Goal: Task Accomplishment & Management: Manage account settings

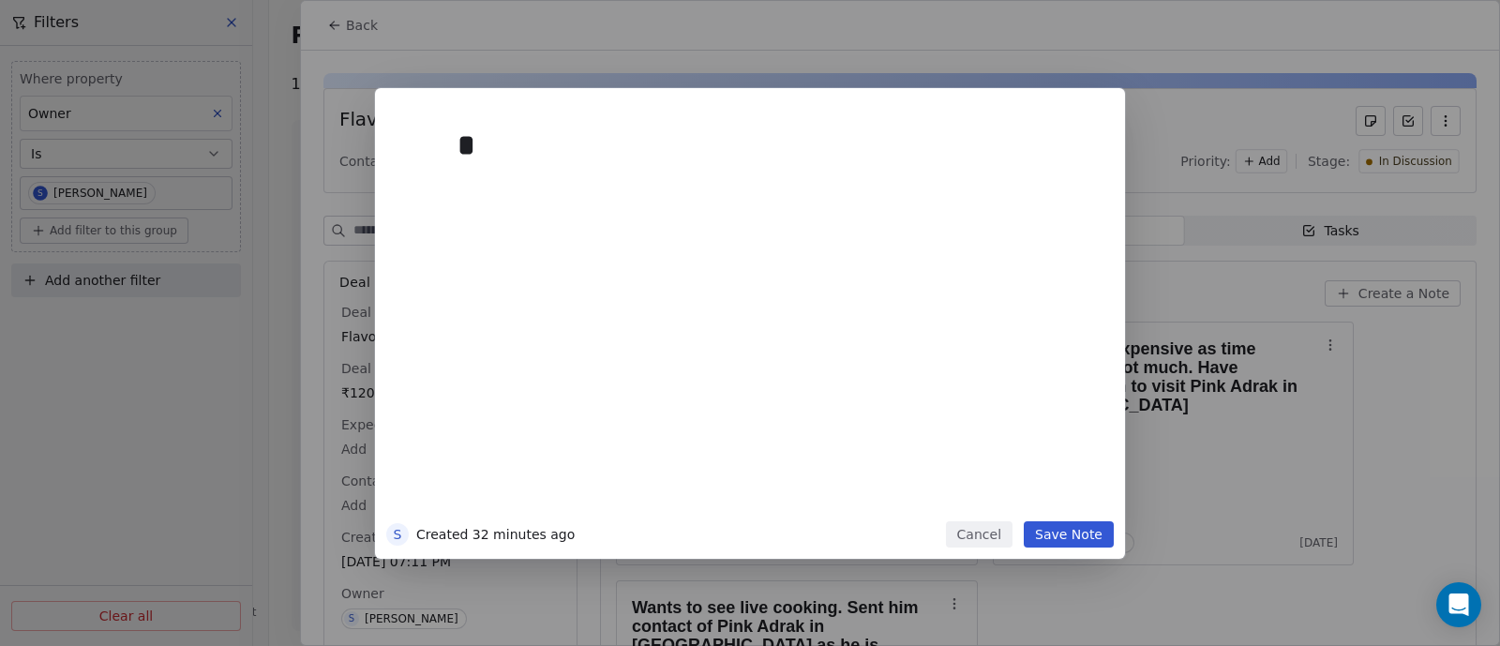
scroll to position [2682, 0]
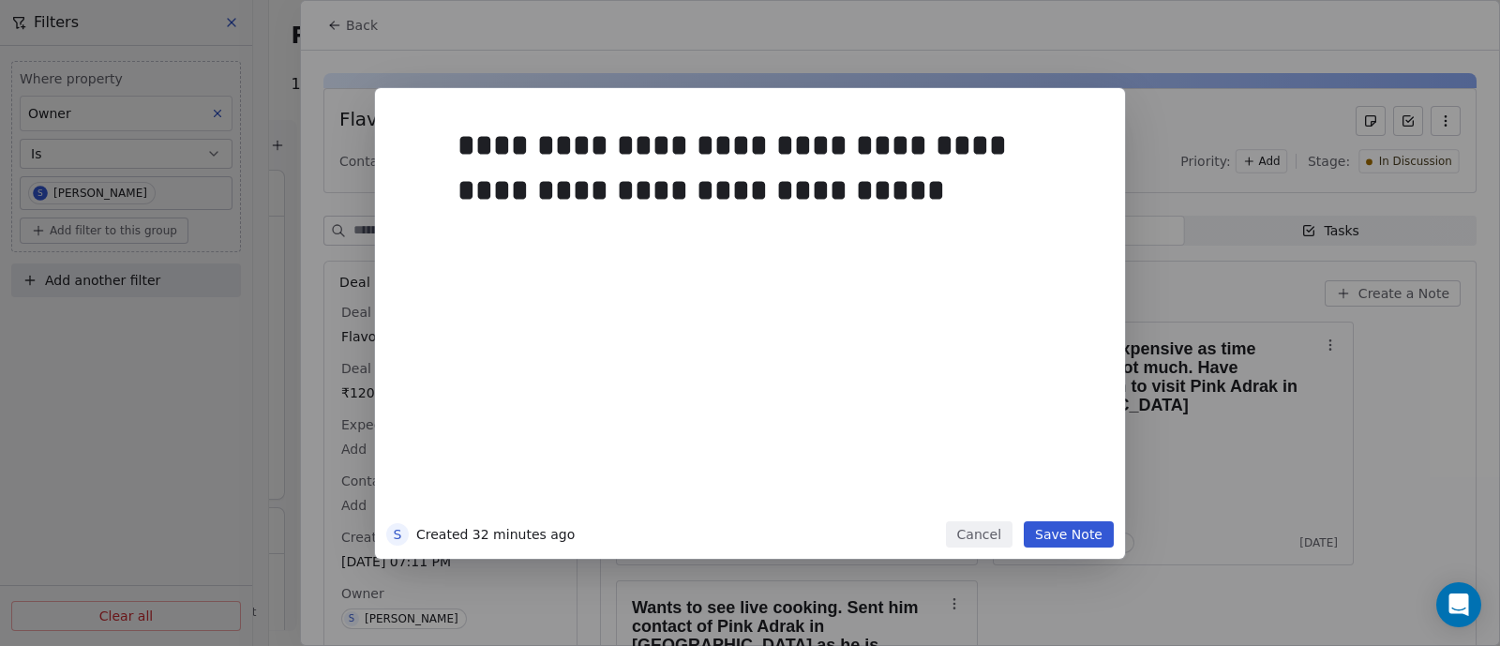
click at [1065, 536] on button "Save Note" at bounding box center [1069, 534] width 90 height 26
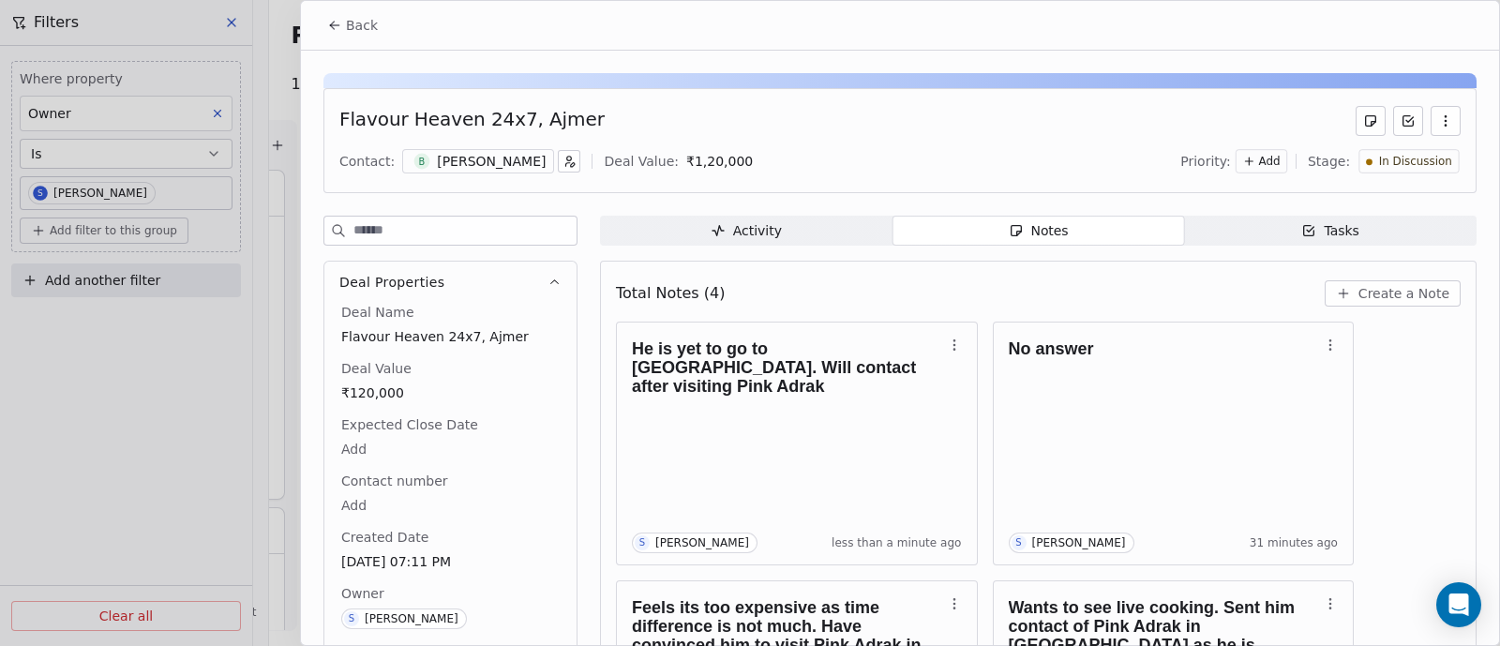
click at [361, 24] on span "Back" at bounding box center [362, 25] width 32 height 19
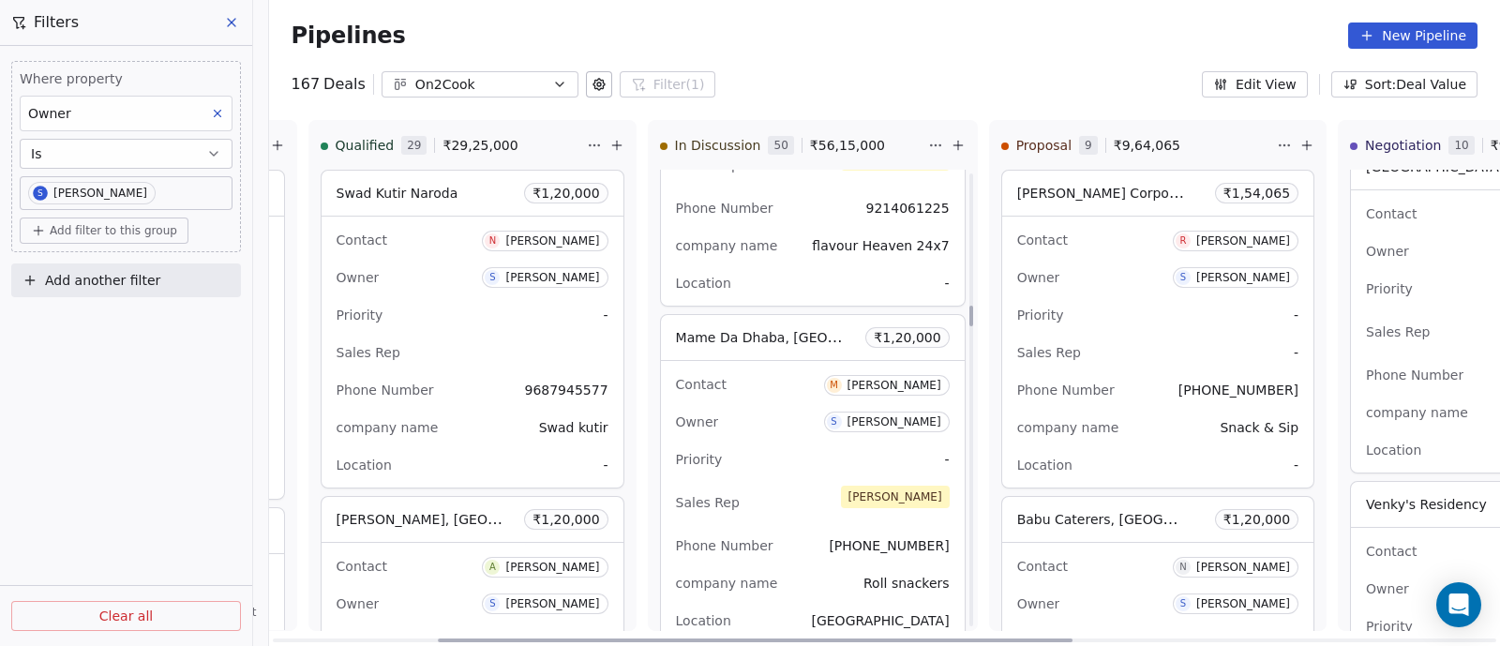
scroll to position [2930, 0]
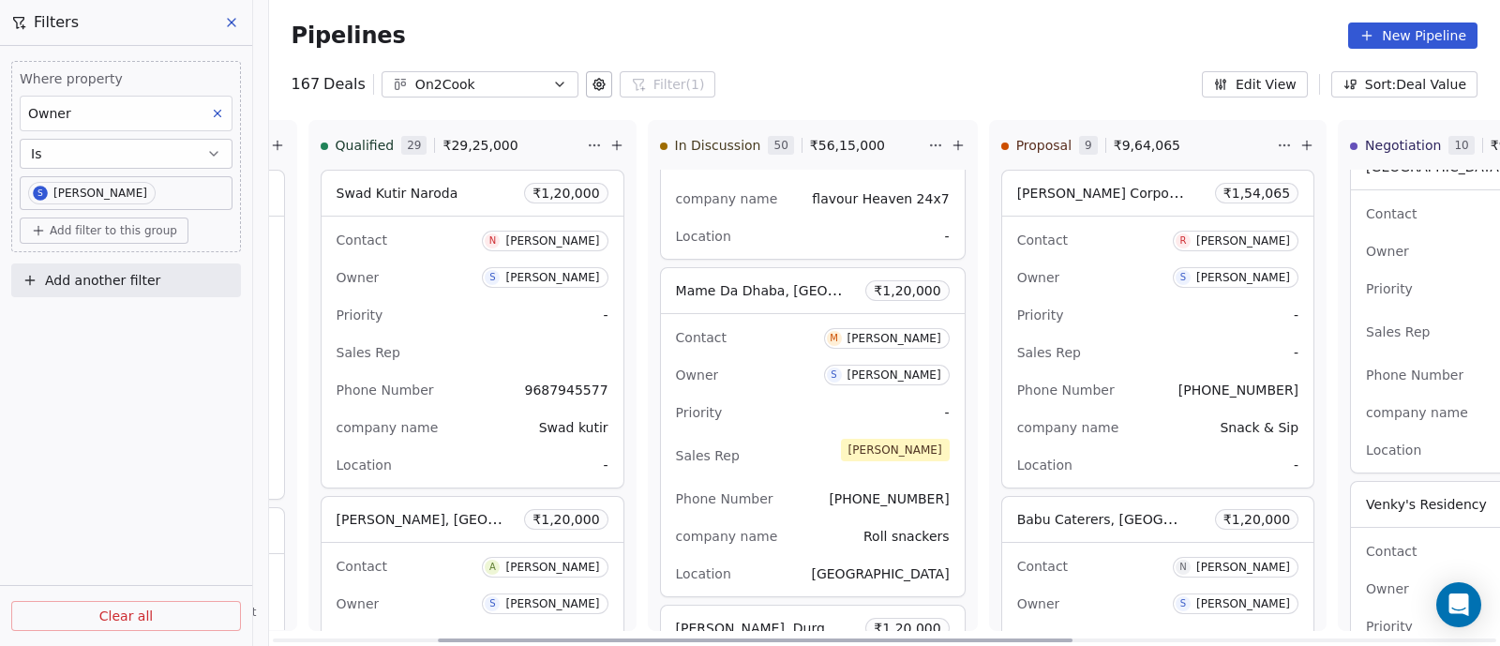
click at [820, 410] on div "Priority -" at bounding box center [813, 413] width 274 height 30
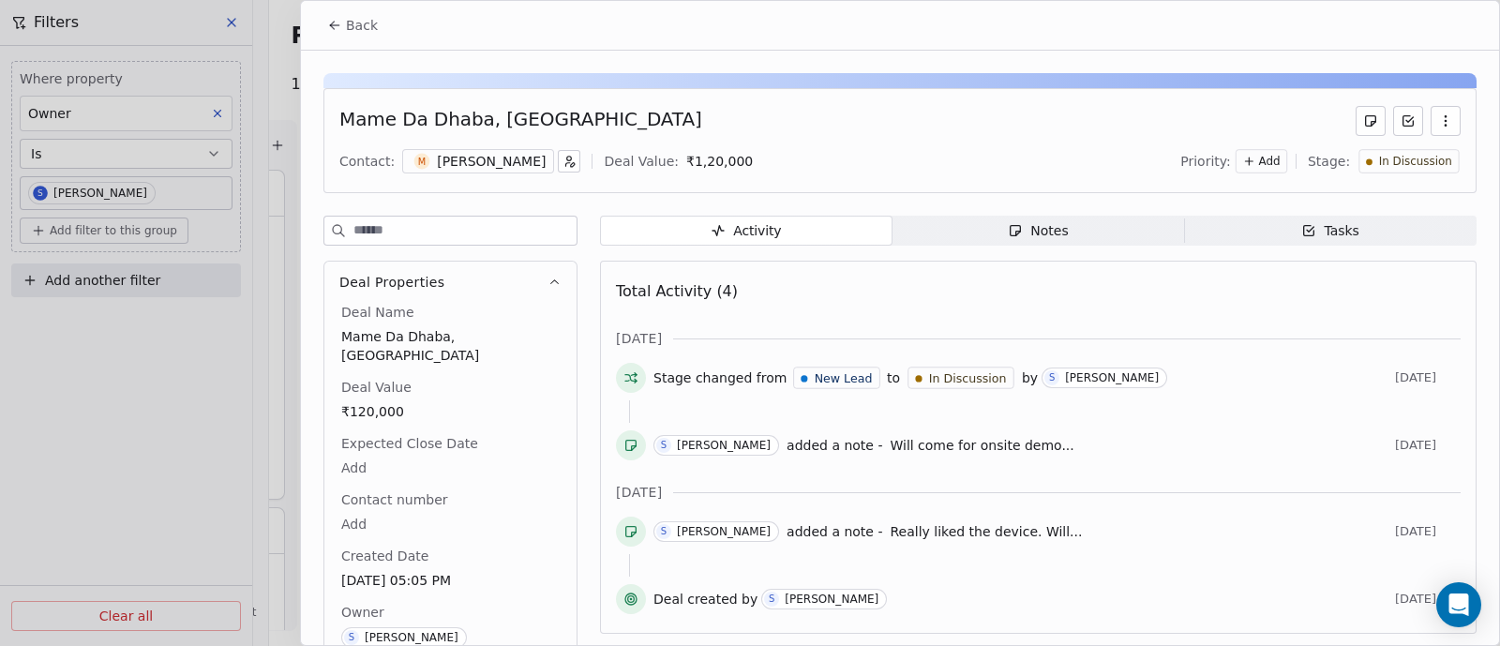
click at [1027, 227] on div "Notes" at bounding box center [1038, 231] width 60 height 20
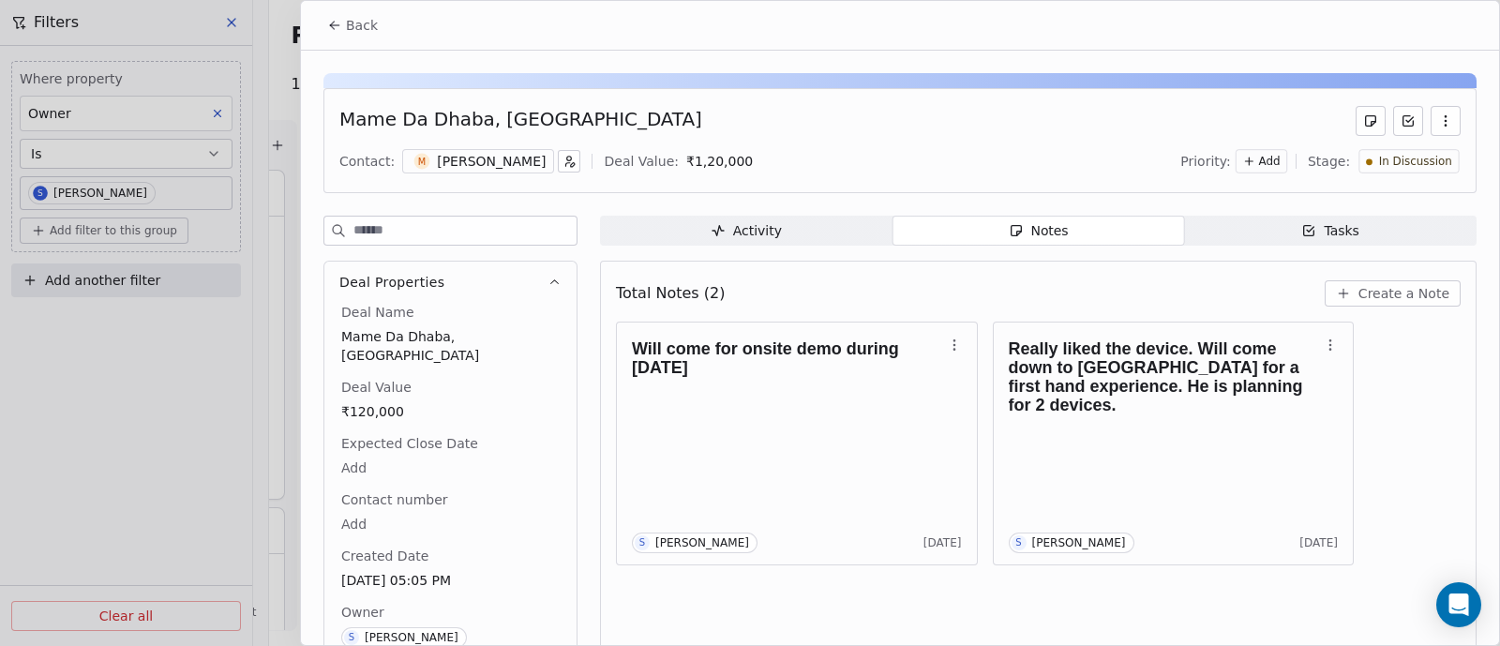
click at [1402, 294] on span "Create a Note" at bounding box center [1404, 293] width 91 height 19
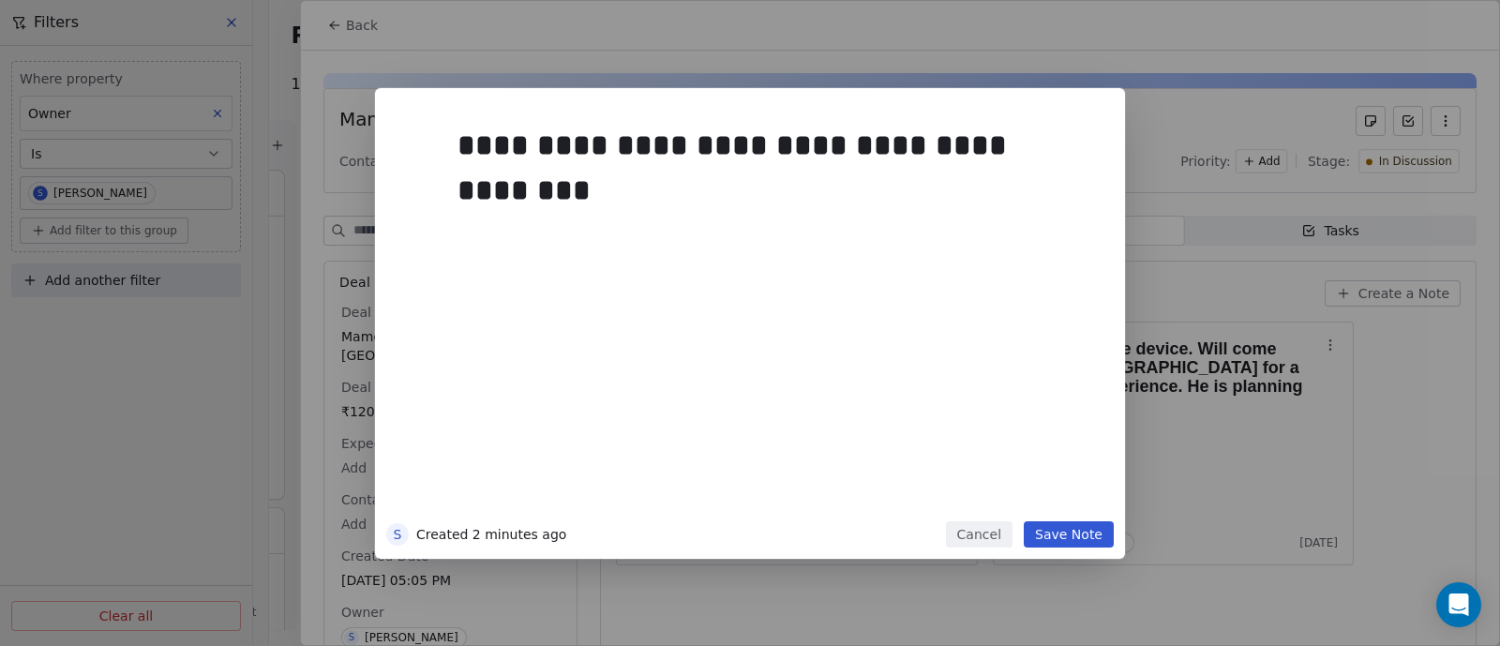
click at [1072, 537] on button "Save Note" at bounding box center [1069, 534] width 90 height 26
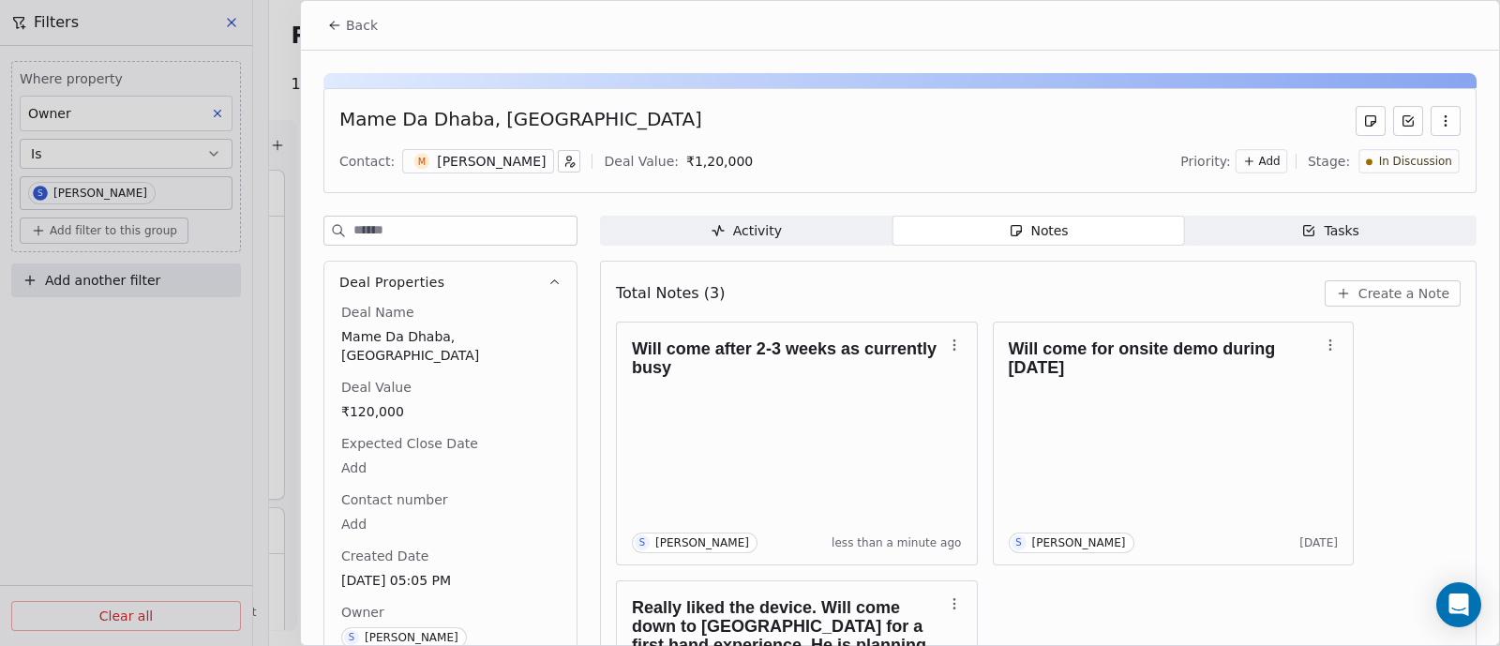
click at [366, 25] on span "Back" at bounding box center [362, 25] width 32 height 19
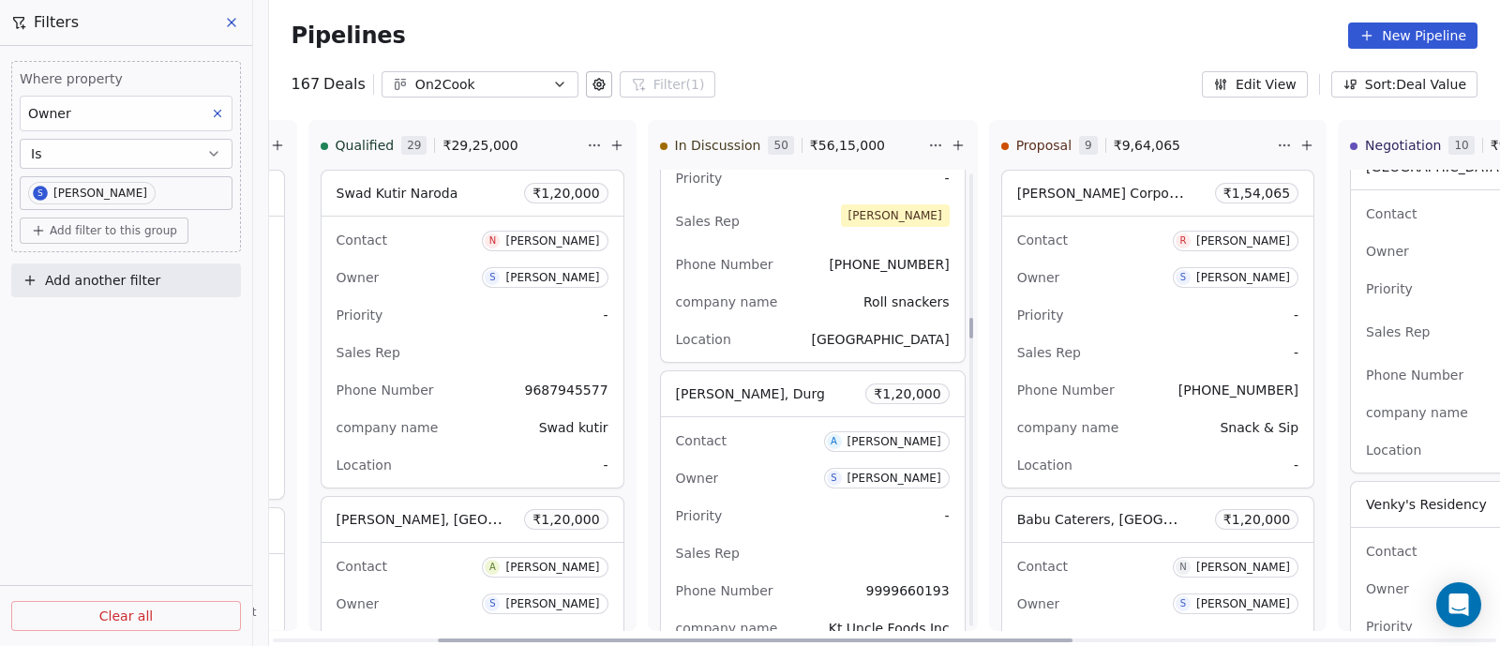
scroll to position [3281, 0]
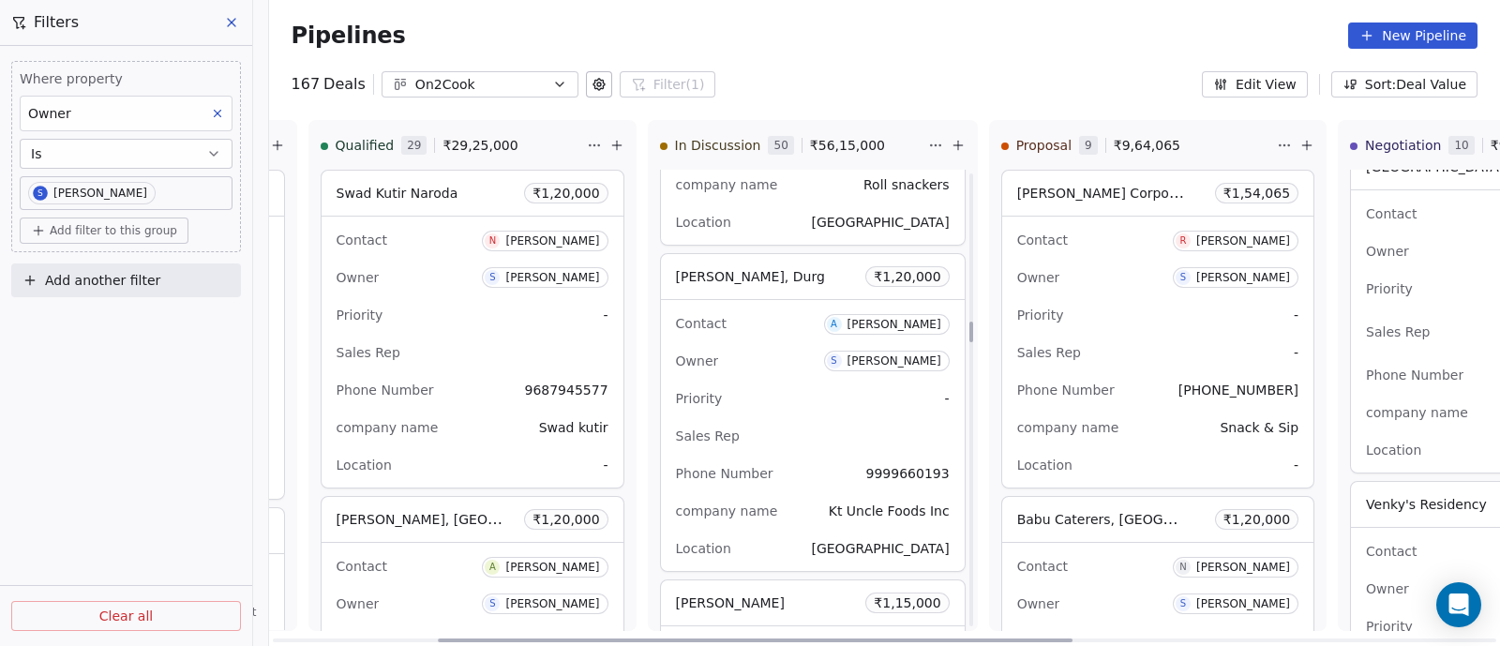
click at [787, 374] on div "Contact A [PERSON_NAME] Owner S [PERSON_NAME] Priority - Sales Rep Phone Number…" at bounding box center [813, 435] width 304 height 271
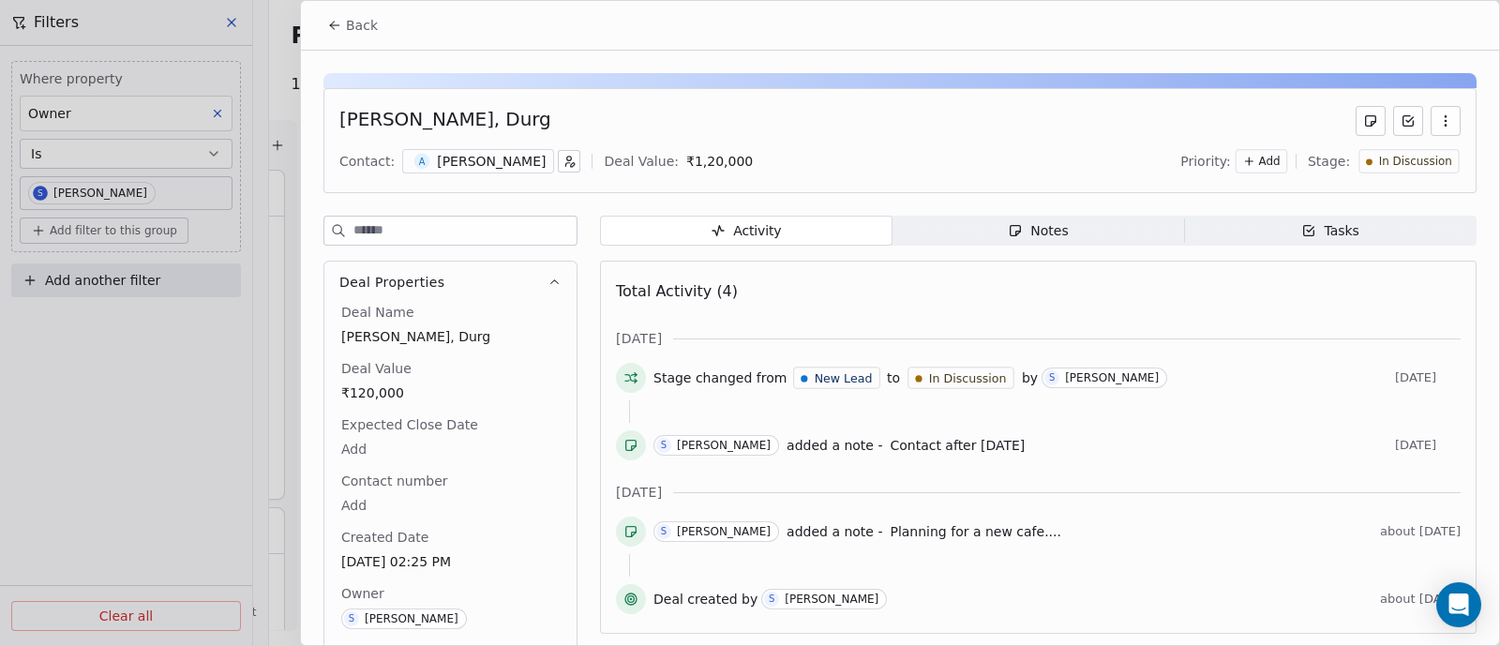
click at [356, 25] on span "Back" at bounding box center [362, 25] width 32 height 19
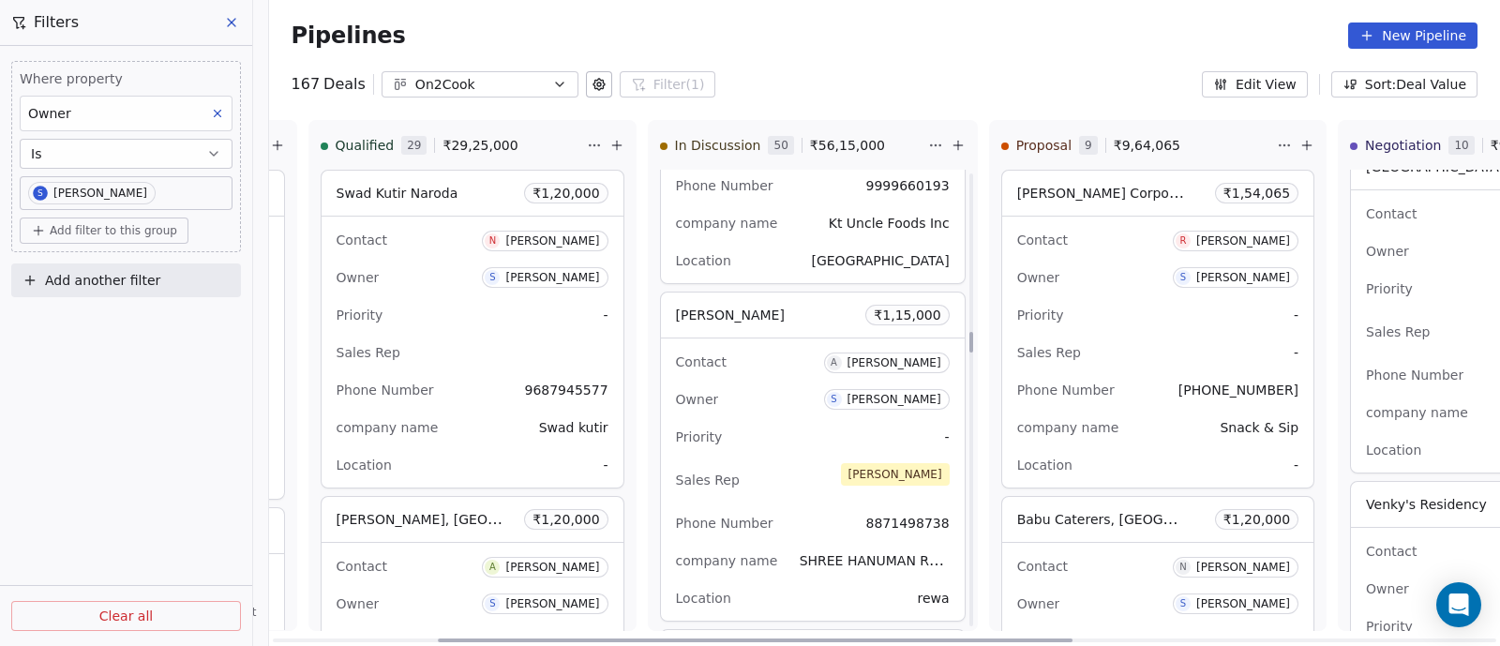
scroll to position [3633, 0]
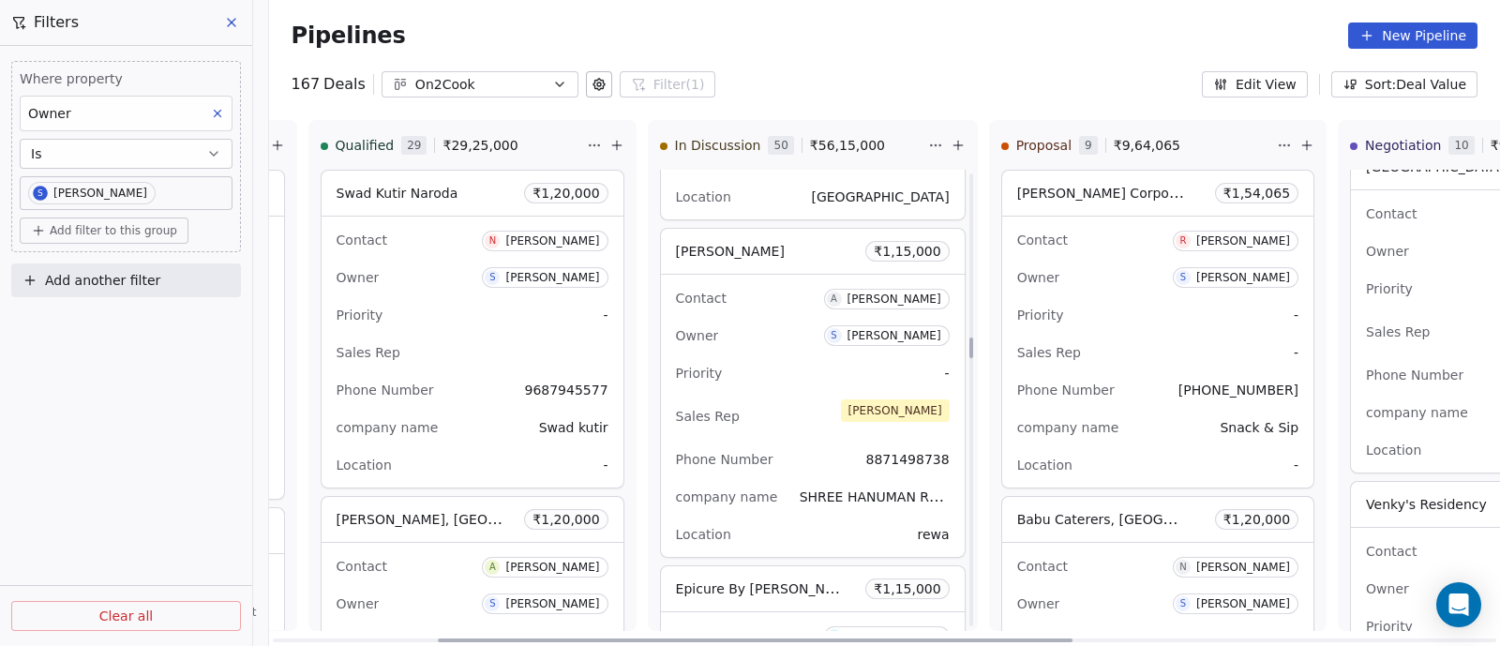
click at [793, 358] on div "Priority -" at bounding box center [813, 373] width 274 height 30
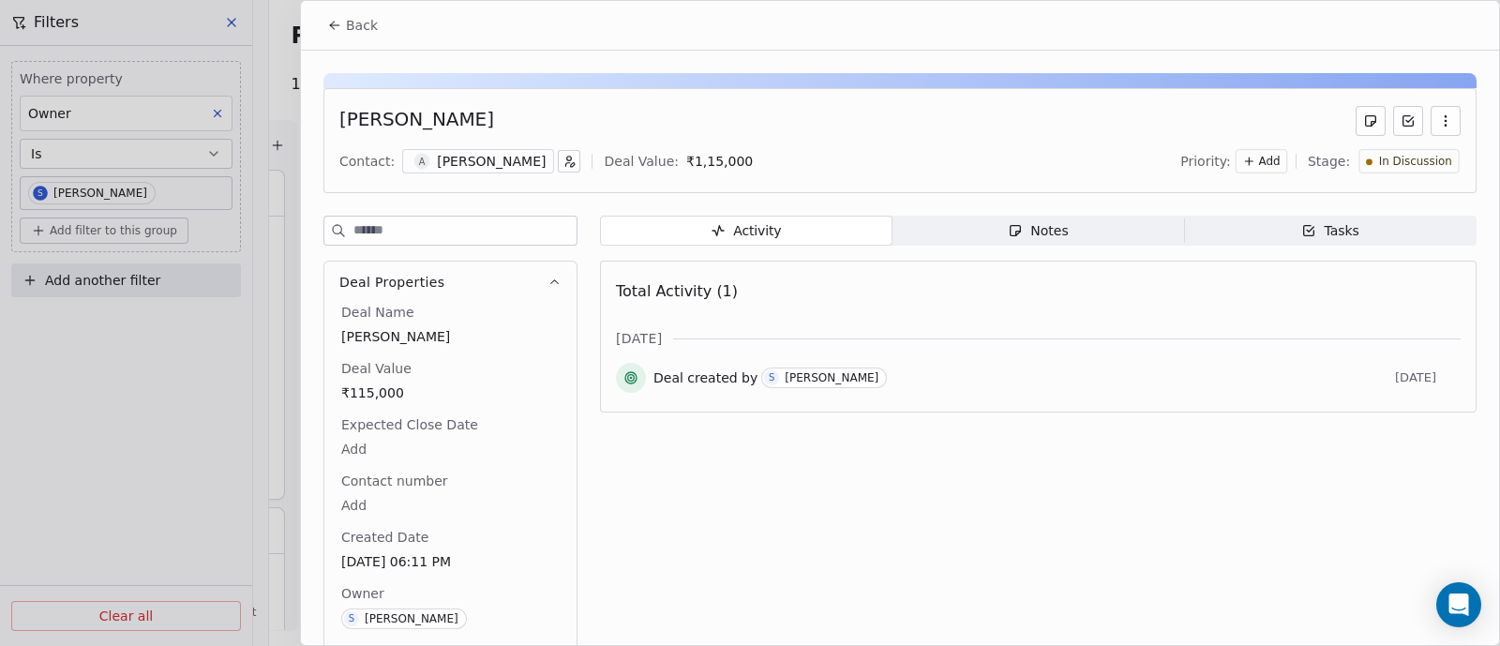
click at [1043, 232] on div "Notes" at bounding box center [1038, 231] width 60 height 20
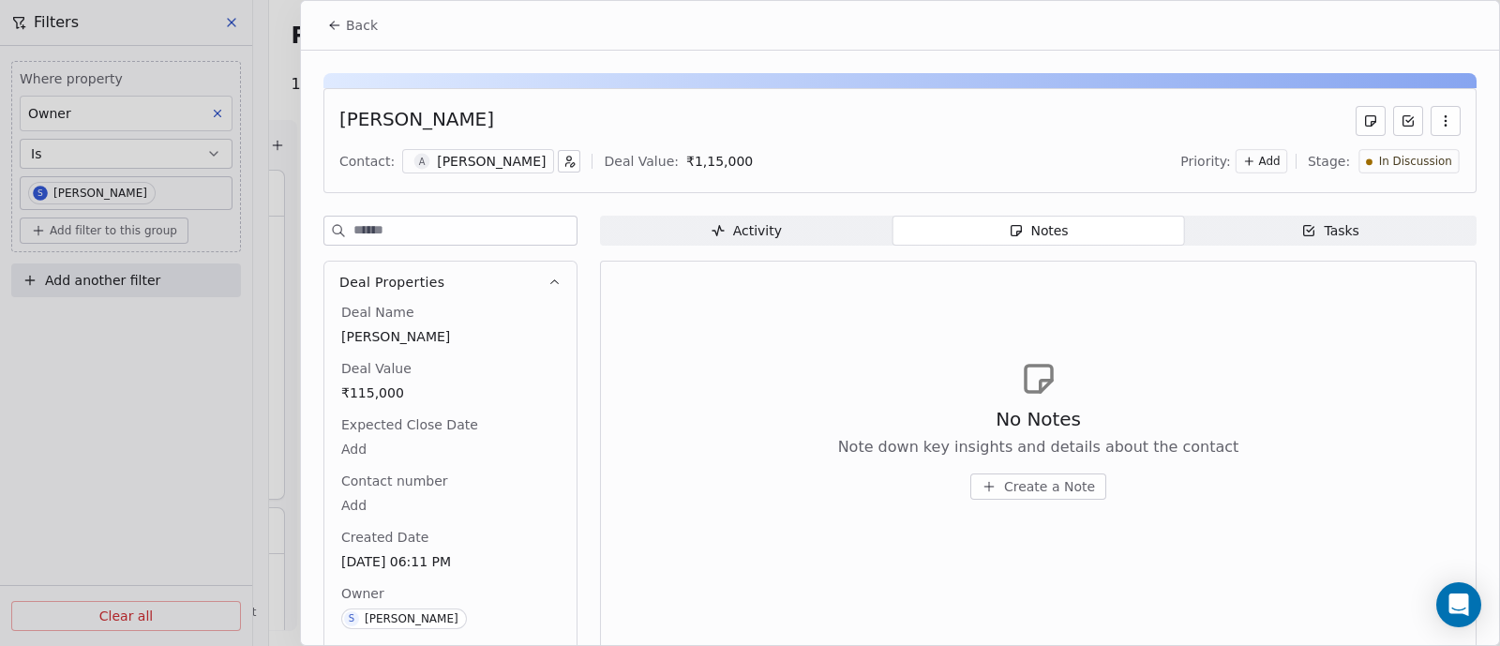
click at [1033, 489] on span "Create a Note" at bounding box center [1049, 486] width 91 height 19
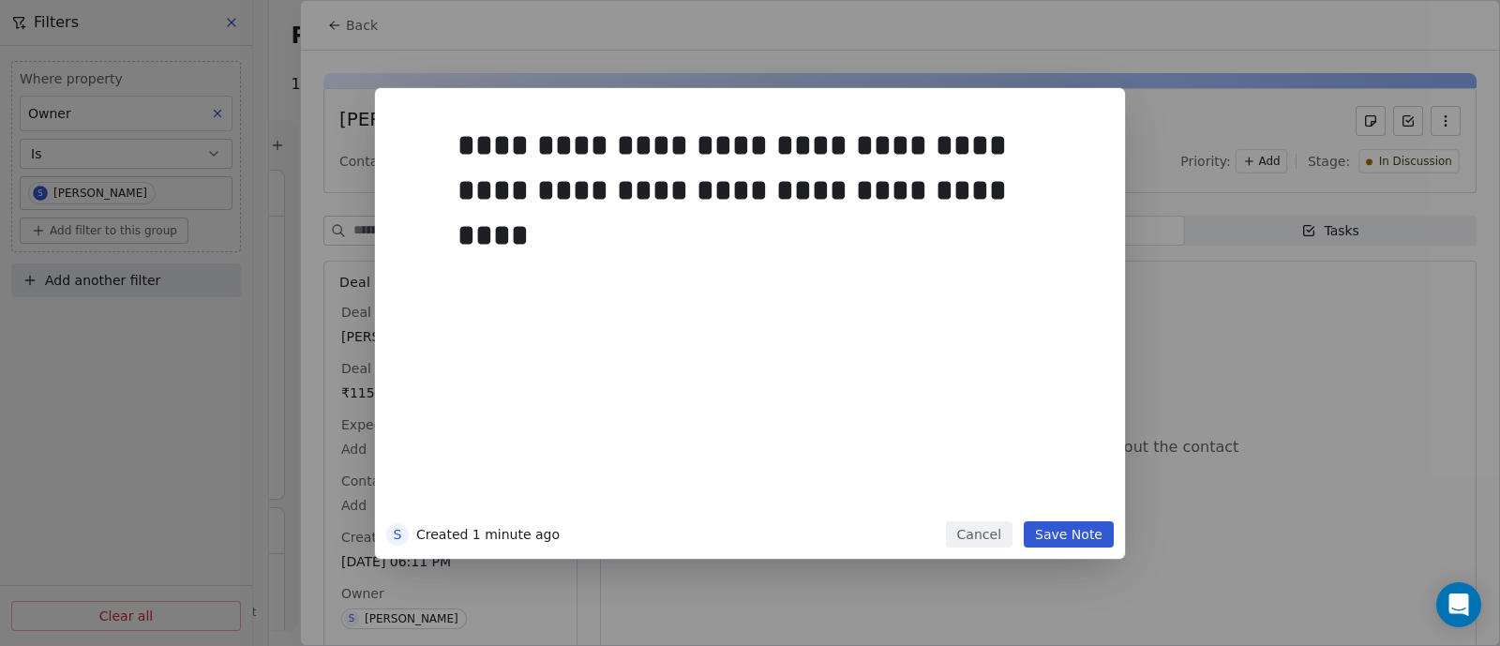
click at [1056, 532] on button "Save Note" at bounding box center [1069, 534] width 90 height 26
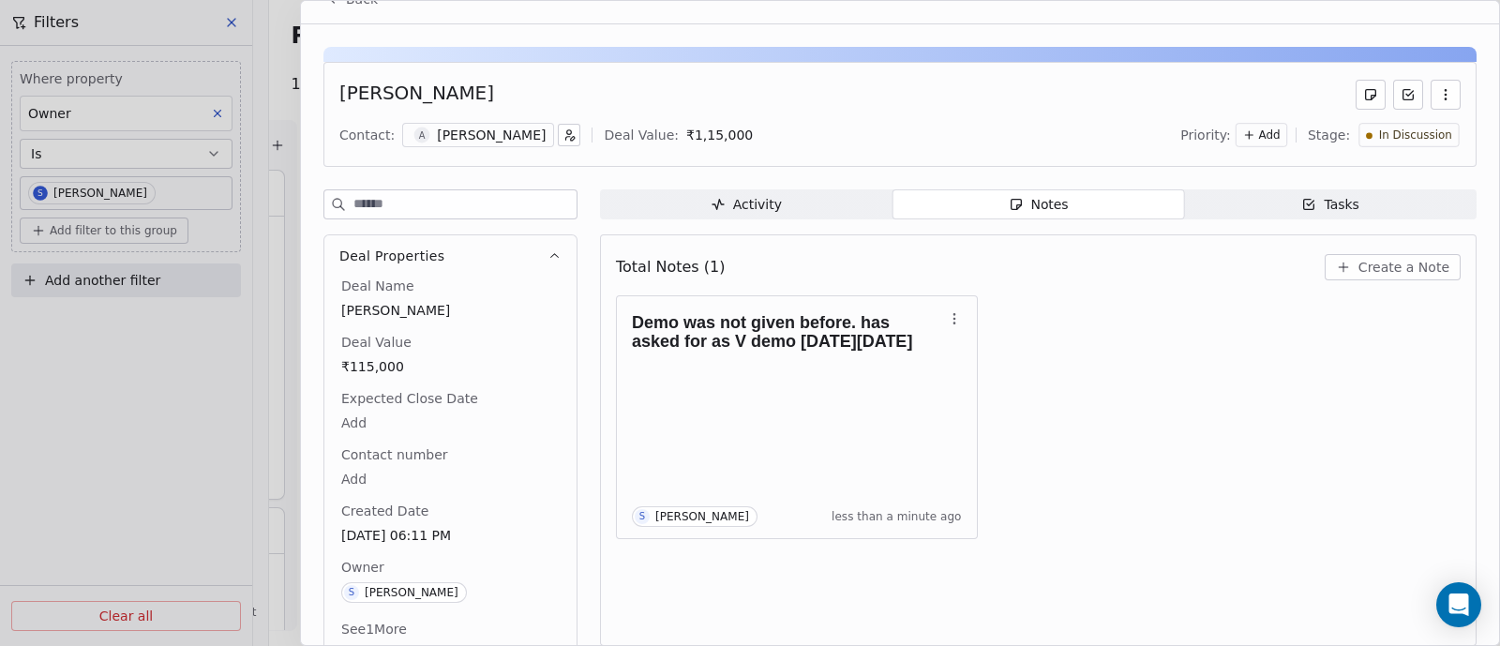
scroll to position [41, 0]
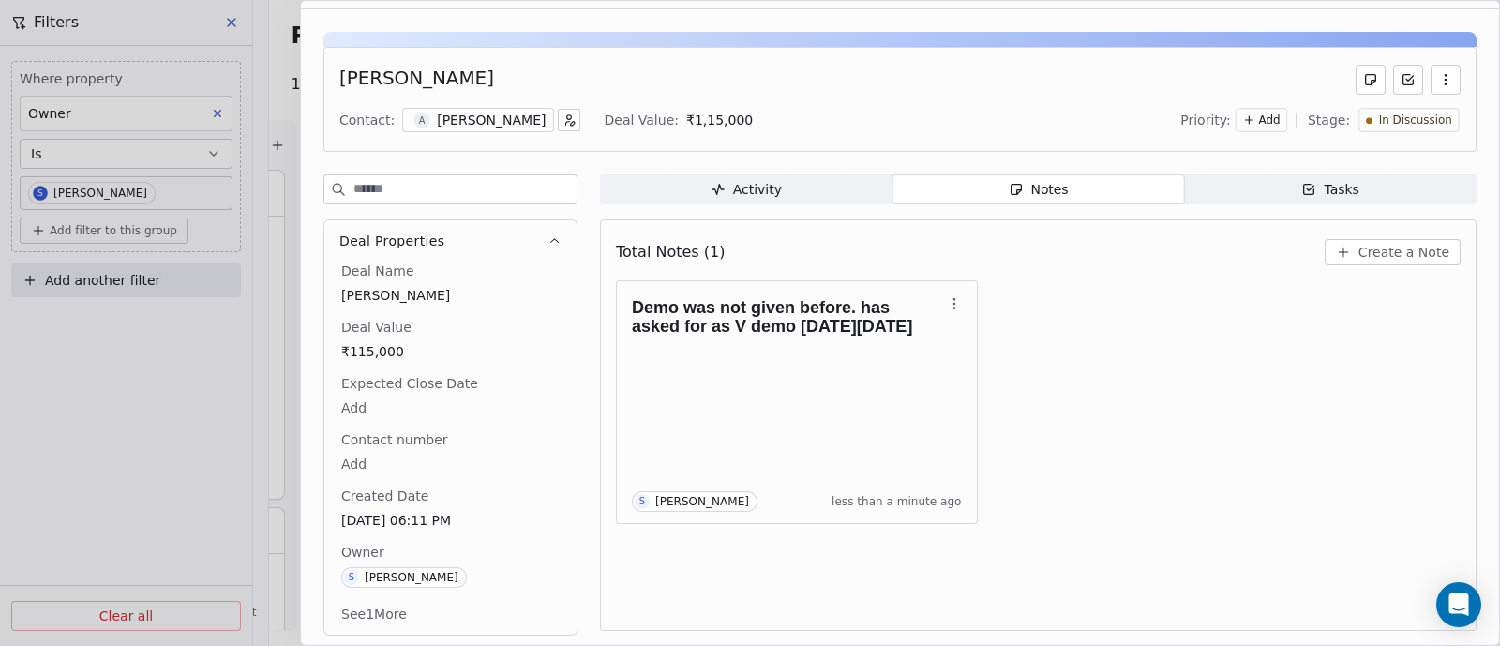
click at [1380, 250] on span "Create a Note" at bounding box center [1404, 252] width 91 height 19
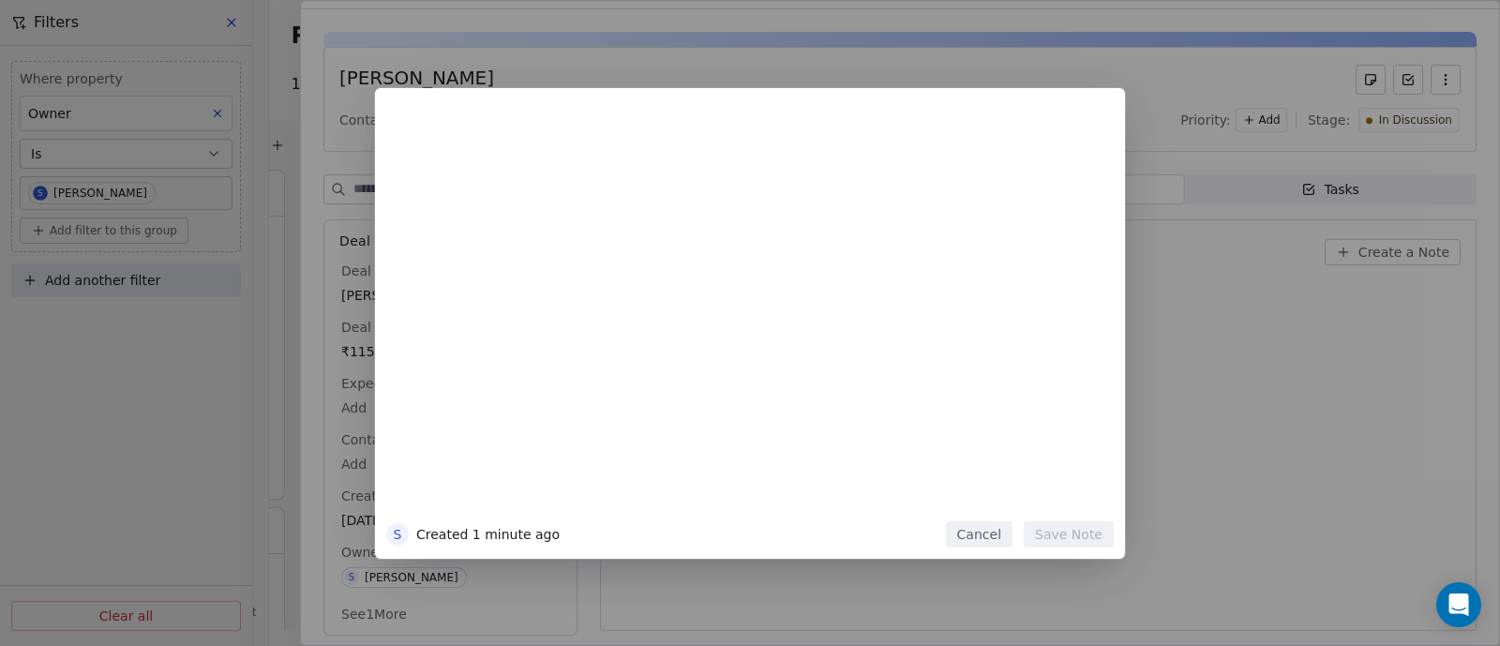
click at [1339, 330] on div "S Created 1 minute ago Cancel Save Note" at bounding box center [750, 323] width 1500 height 471
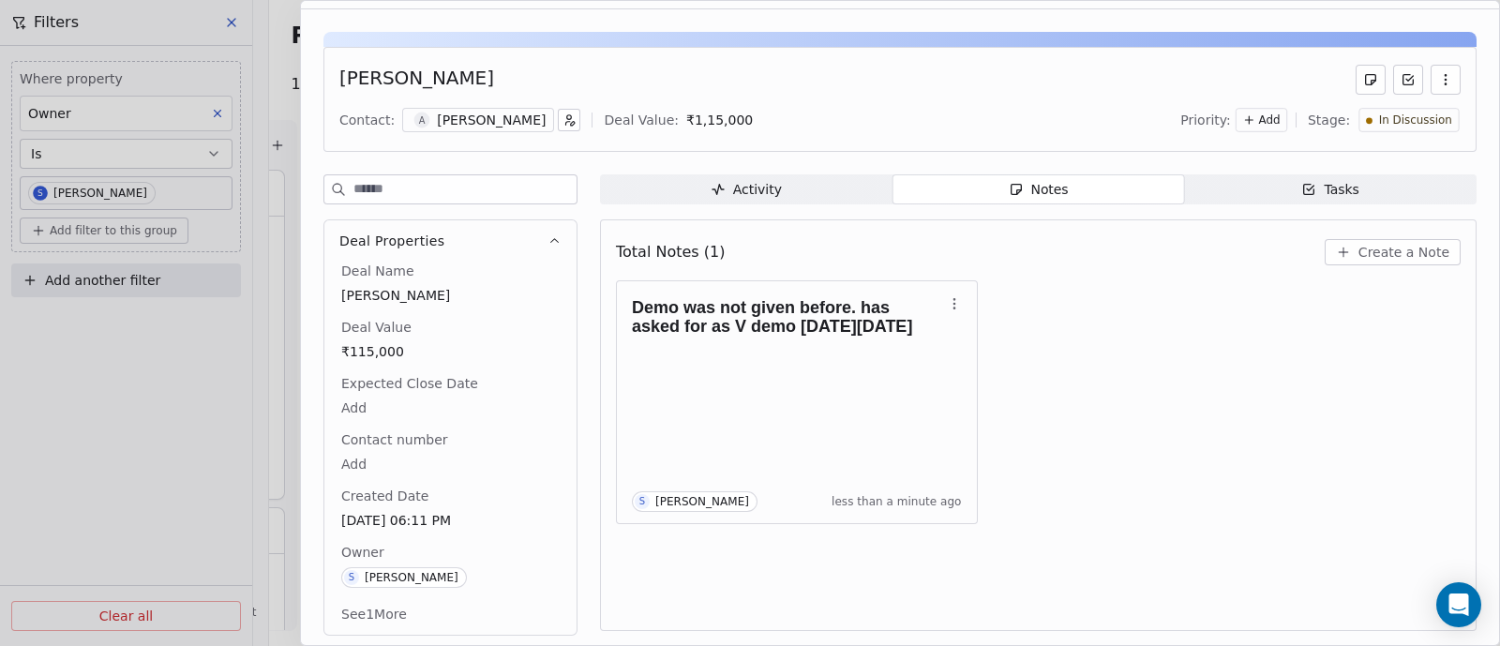
scroll to position [0, 0]
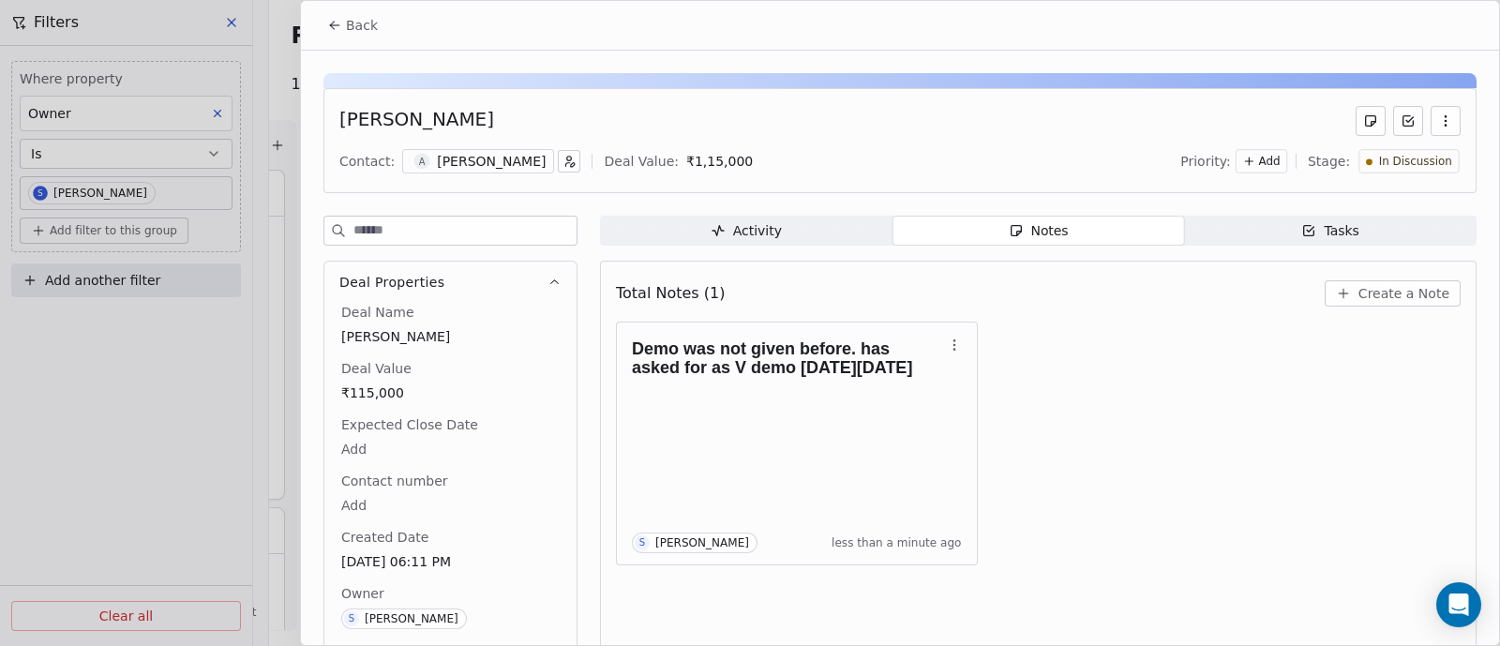
click at [368, 30] on span "Back" at bounding box center [362, 25] width 32 height 19
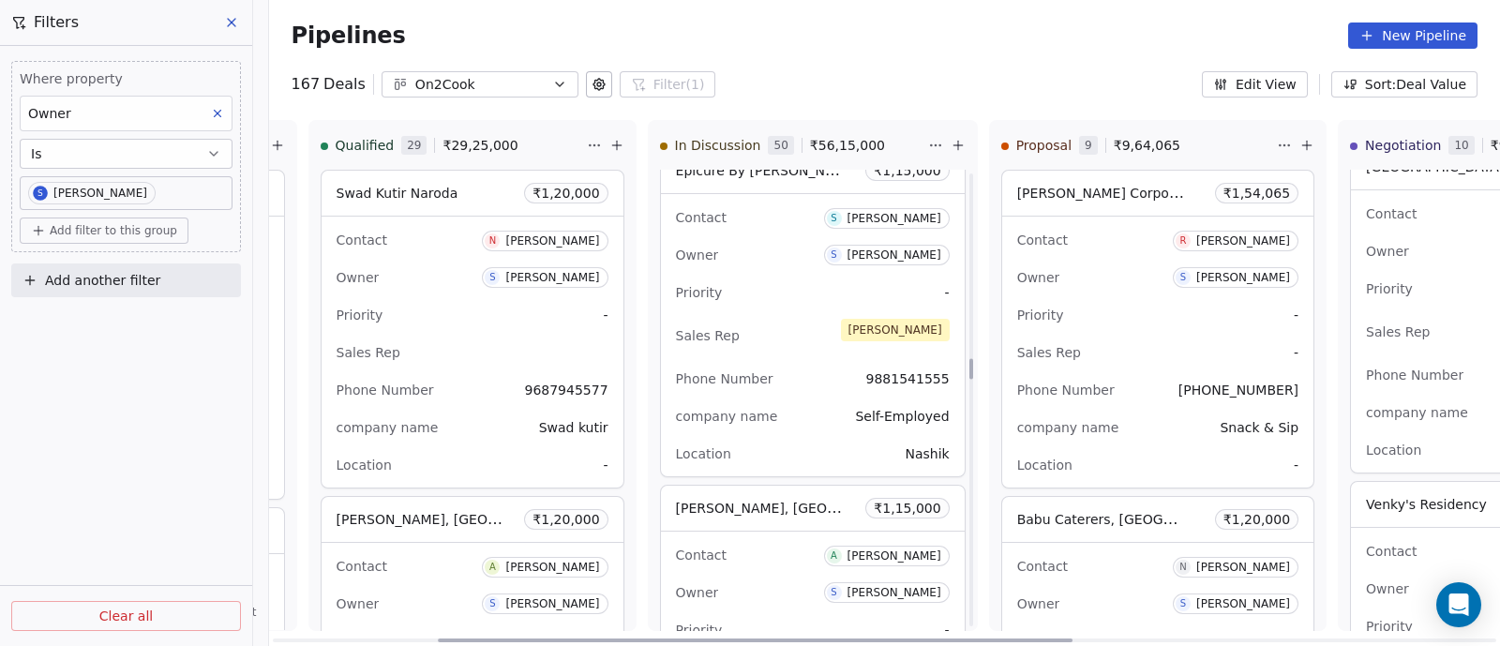
scroll to position [4103, 0]
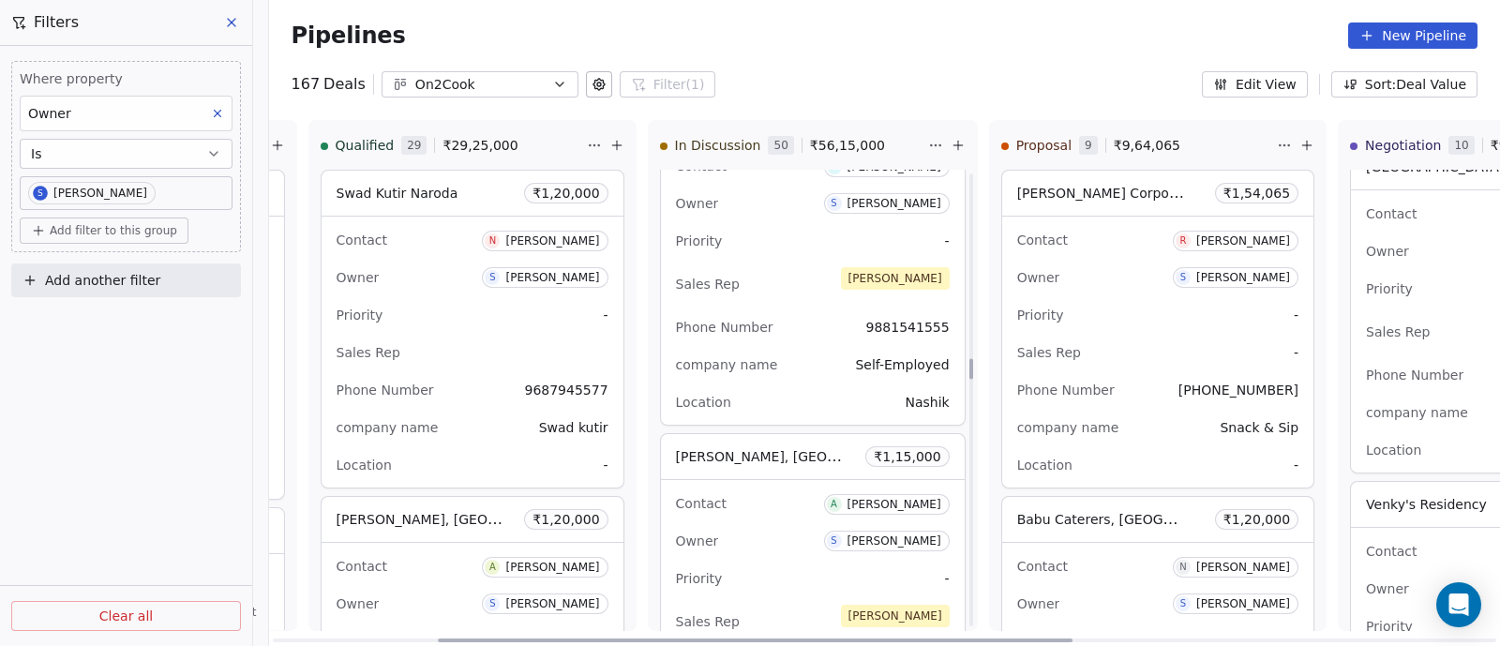
click at [800, 272] on div "Sales Rep [PERSON_NAME]" at bounding box center [813, 284] width 274 height 41
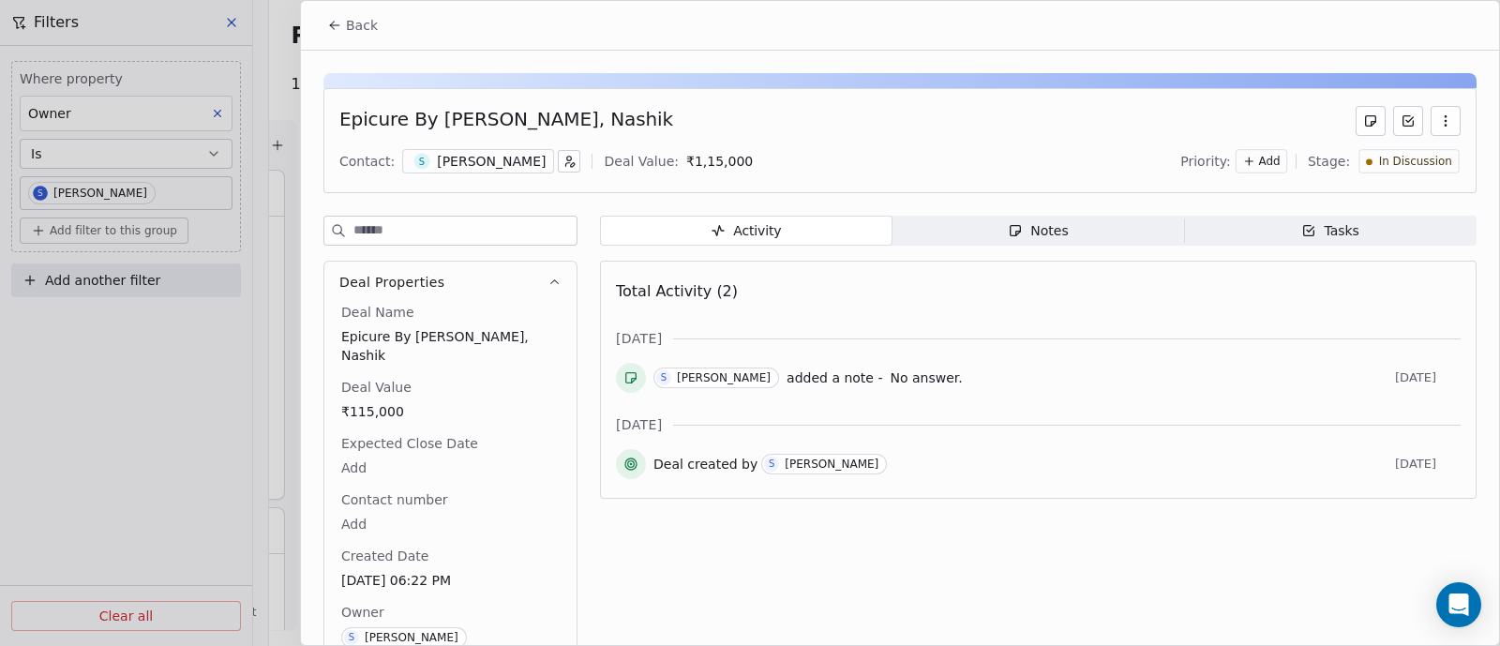
click at [370, 29] on span "Back" at bounding box center [362, 25] width 32 height 19
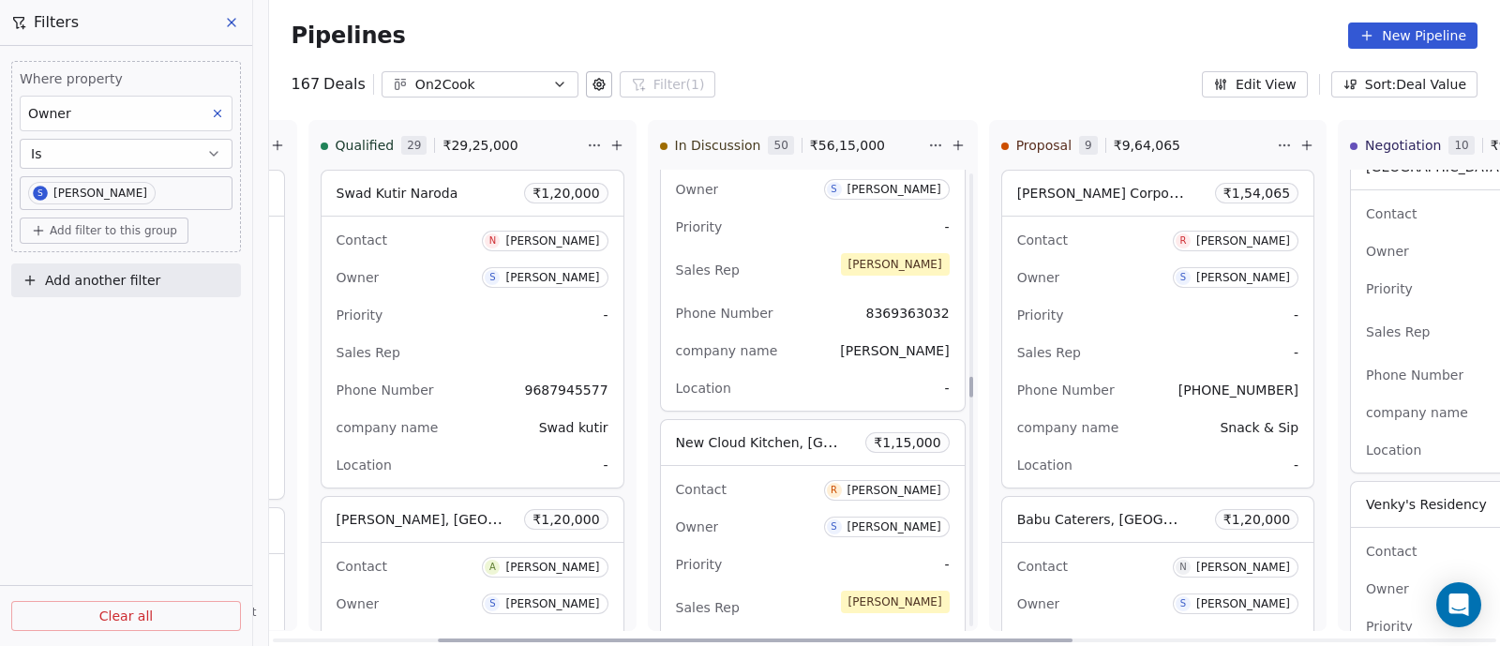
scroll to position [4572, 0]
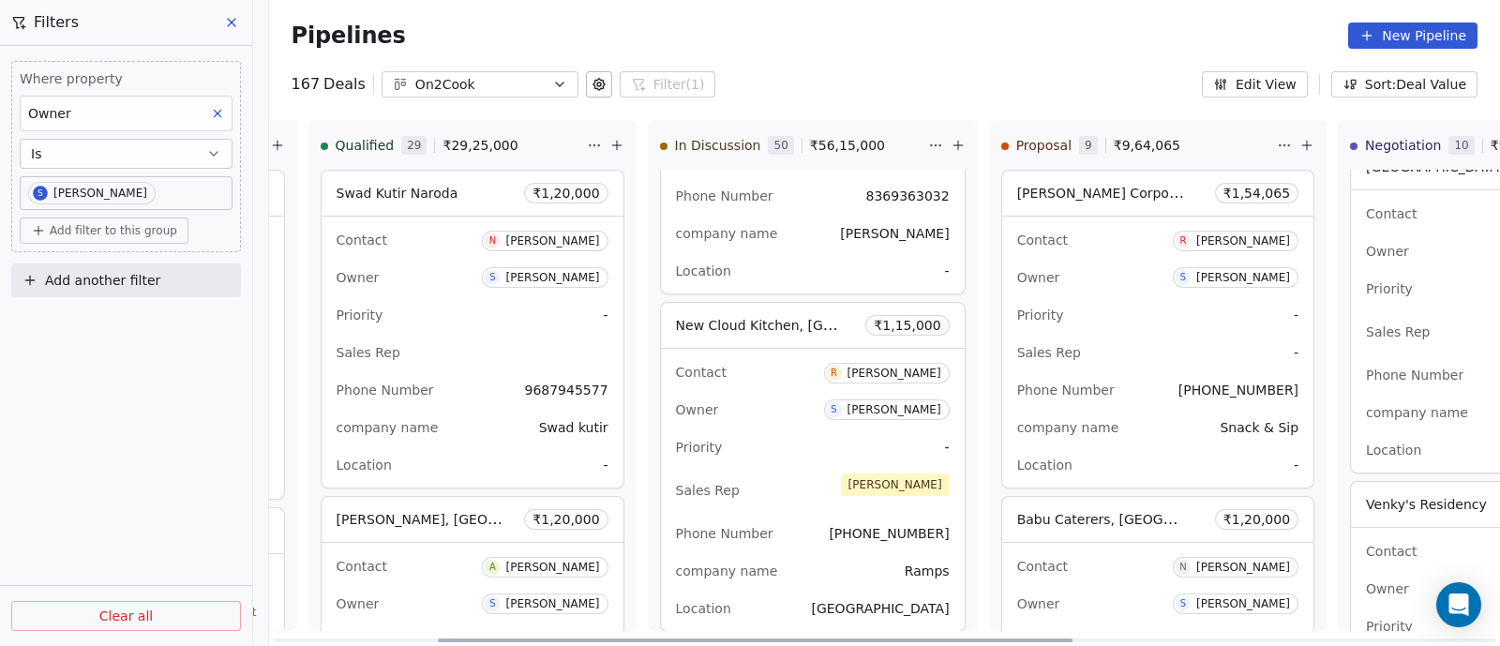
click at [767, 432] on div "Priority -" at bounding box center [813, 447] width 274 height 30
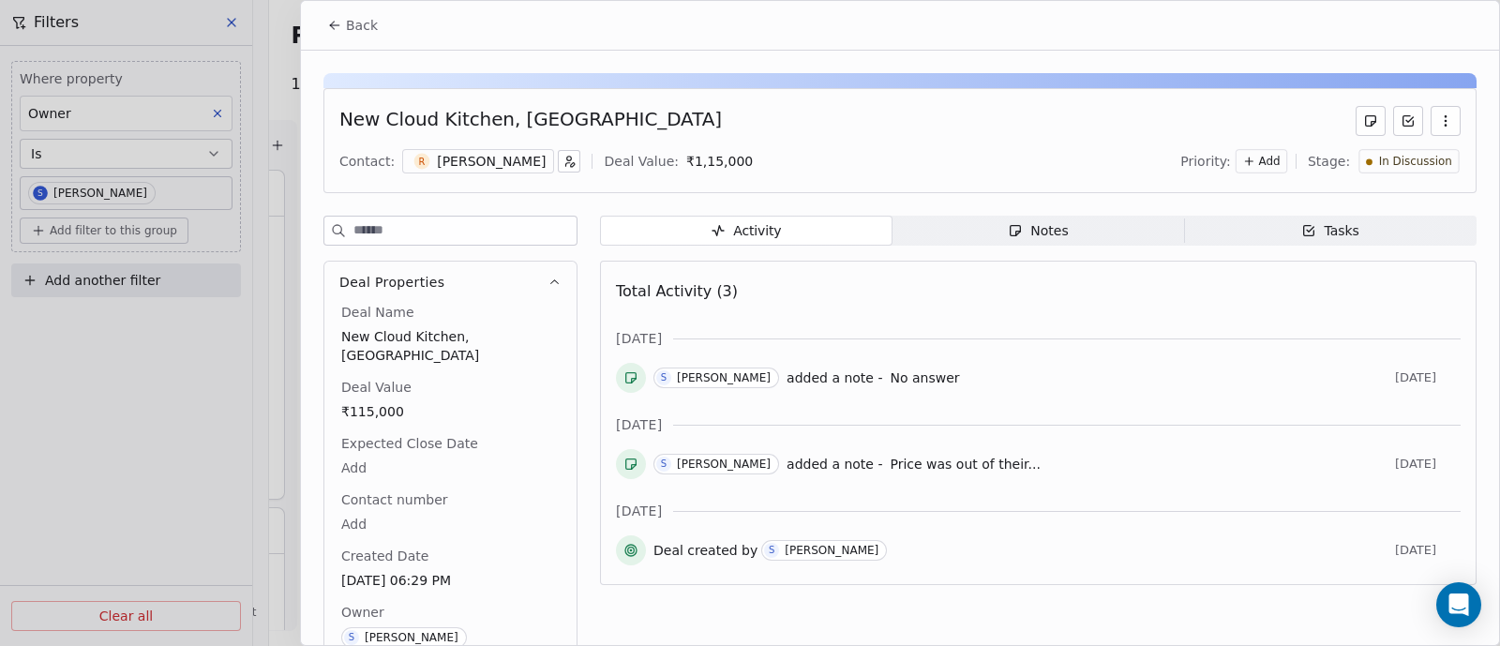
click at [1050, 223] on div "Notes" at bounding box center [1038, 231] width 60 height 20
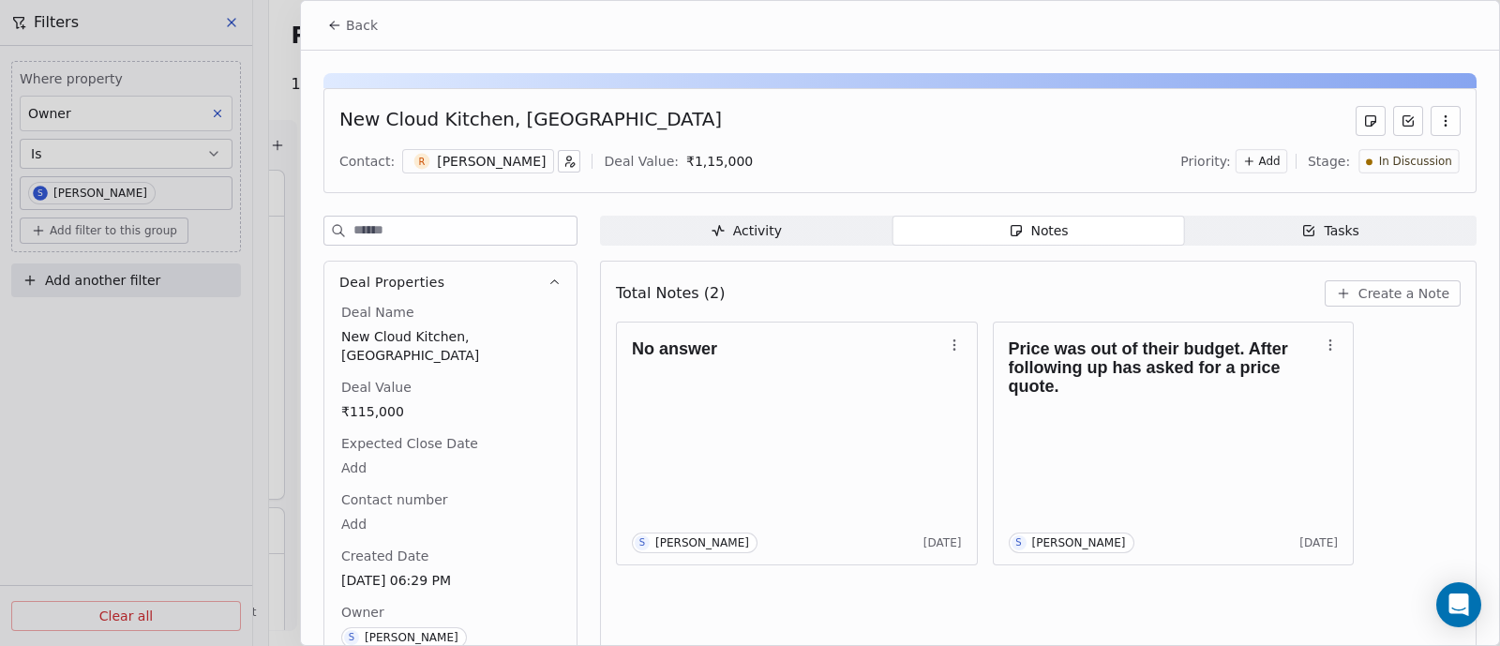
click at [1386, 296] on span "Create a Note" at bounding box center [1404, 293] width 91 height 19
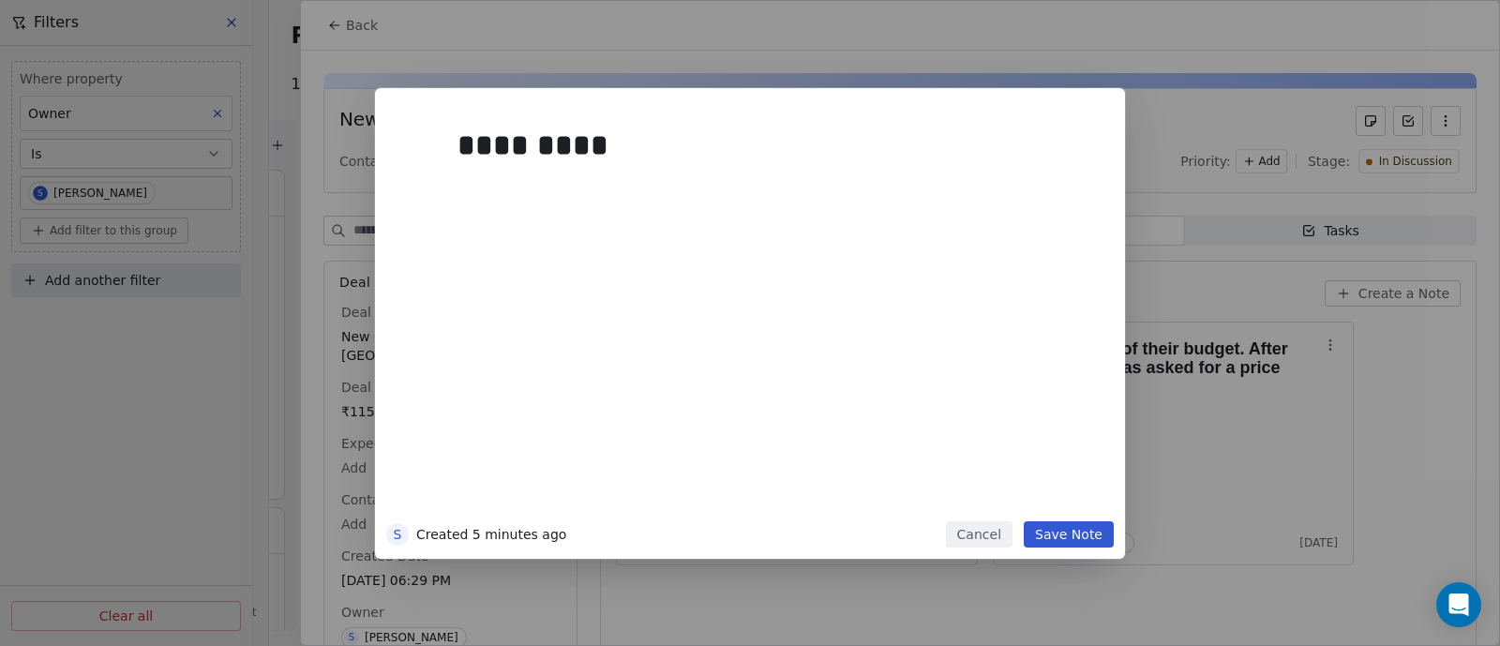
click at [1076, 537] on button "Save Note" at bounding box center [1069, 534] width 90 height 26
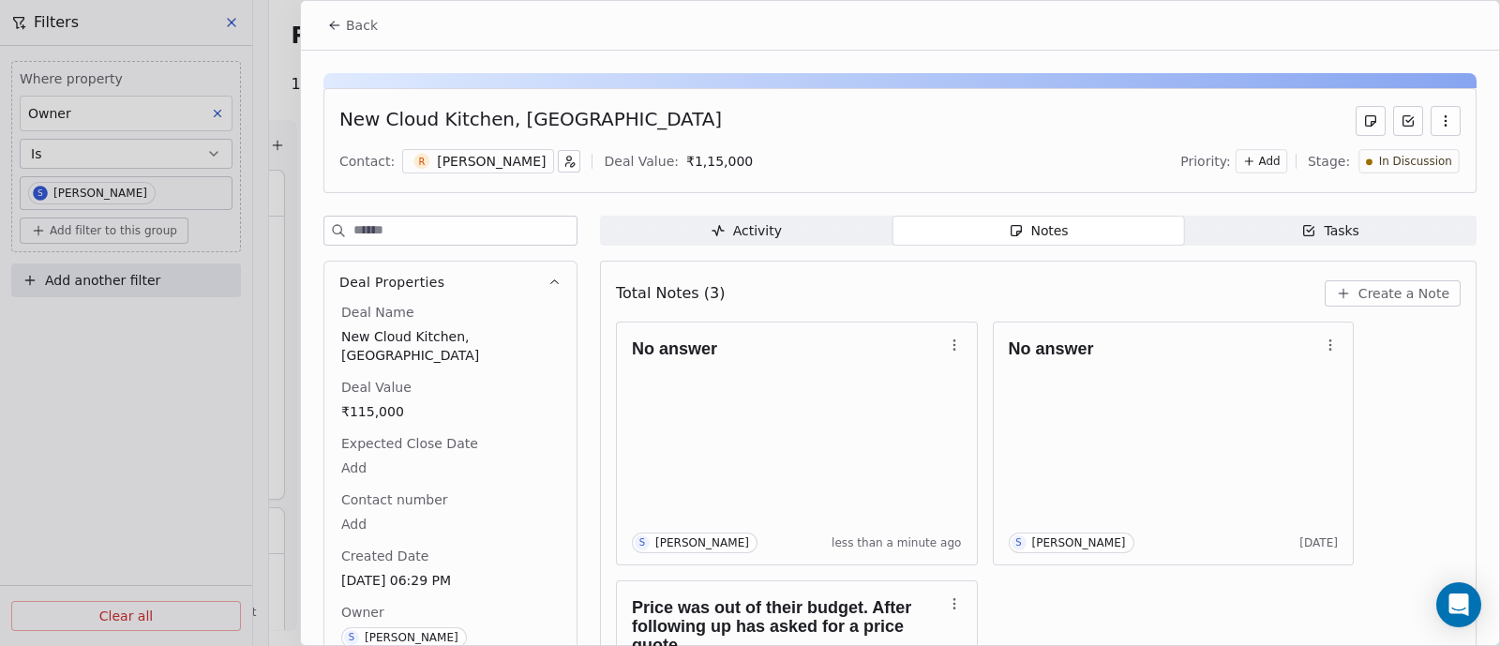
click at [357, 36] on button "Back" at bounding box center [352, 25] width 73 height 34
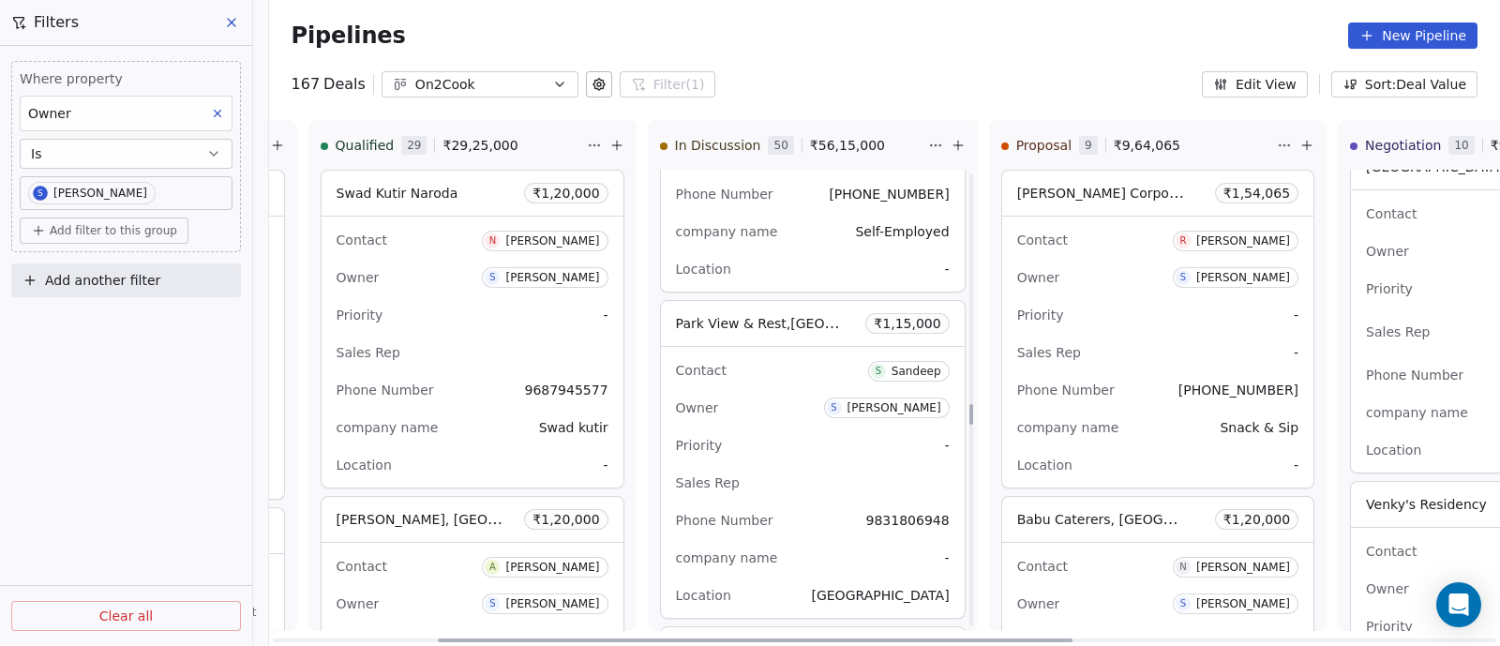
scroll to position [5275, 0]
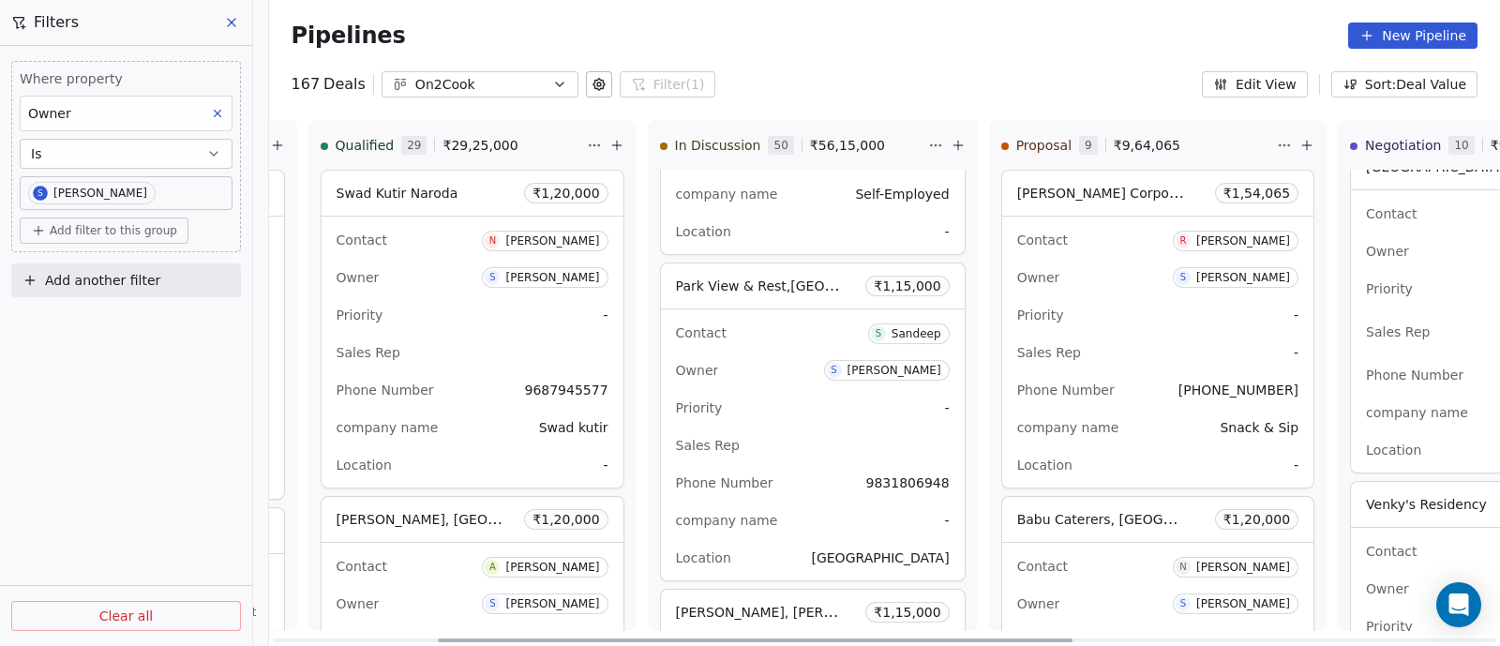
click at [788, 367] on div "Owner S [PERSON_NAME]" at bounding box center [813, 370] width 274 height 30
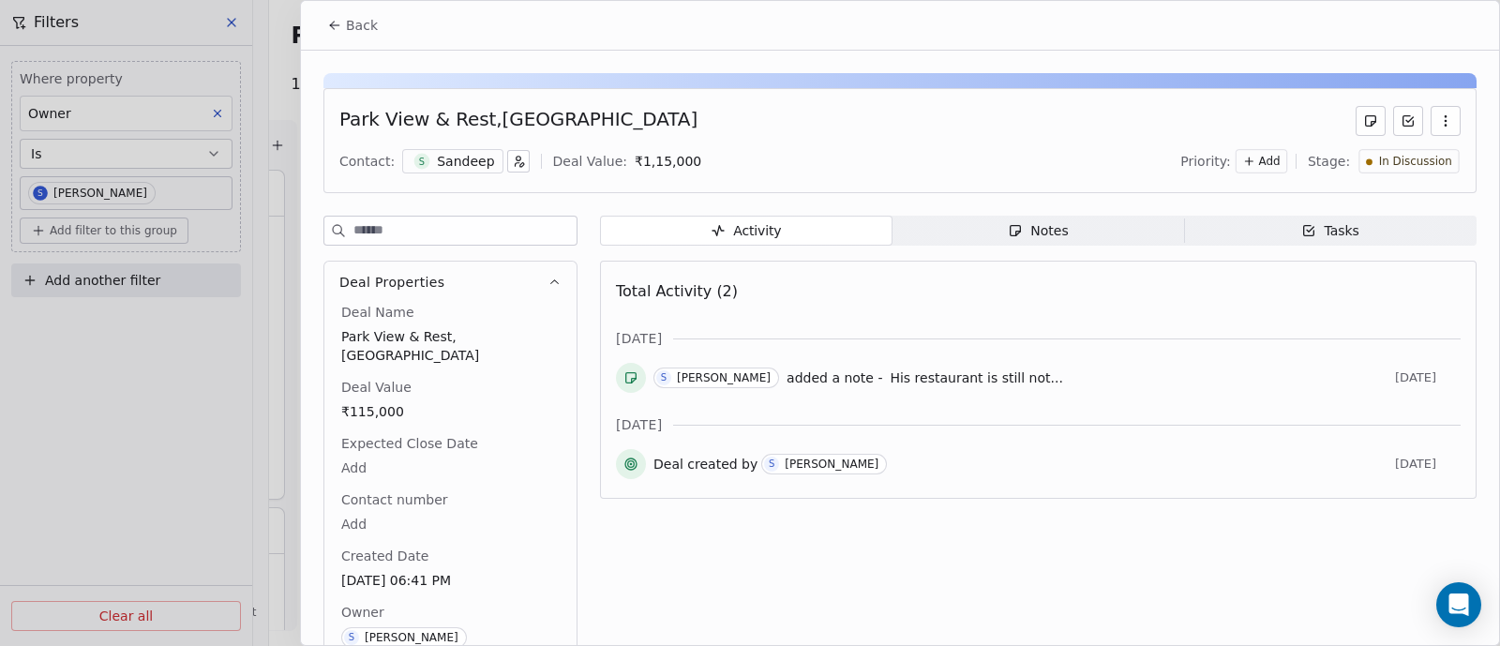
click at [1069, 227] on span "Notes Notes" at bounding box center [1039, 231] width 293 height 30
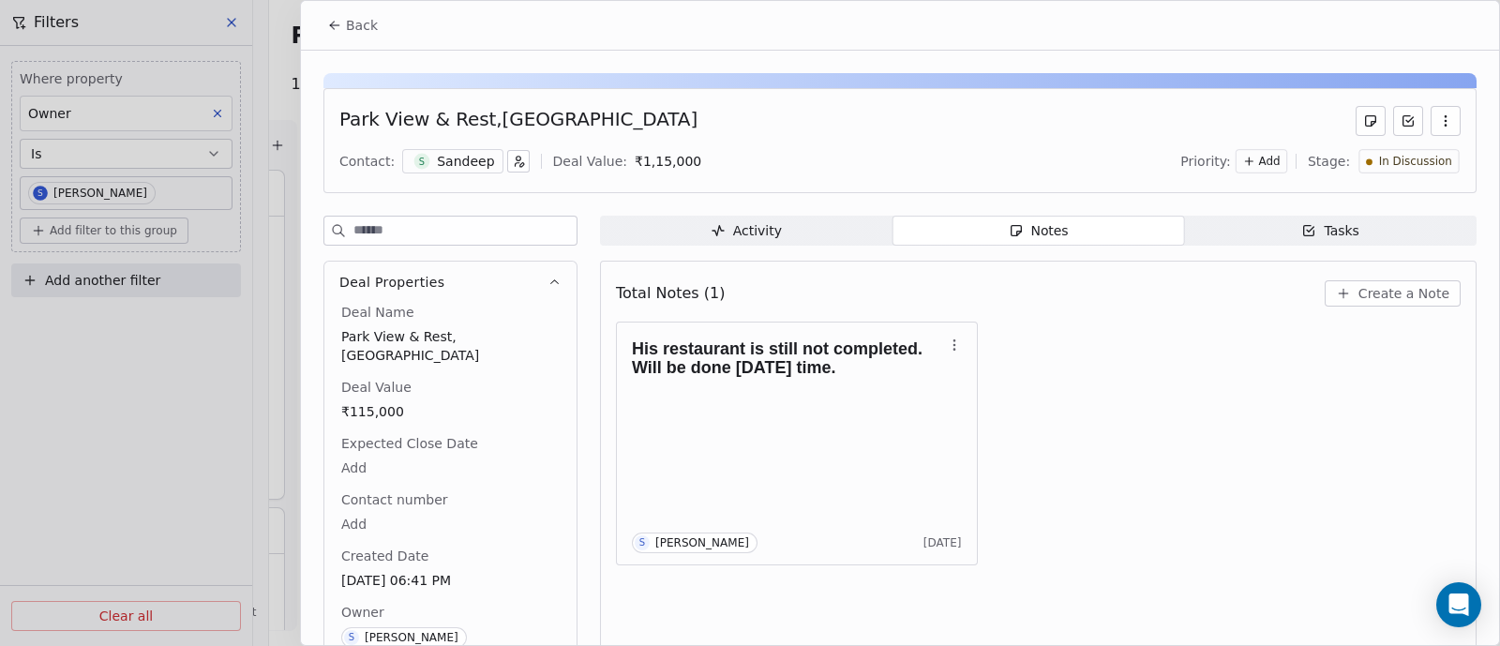
click at [352, 25] on span "Back" at bounding box center [362, 25] width 32 height 19
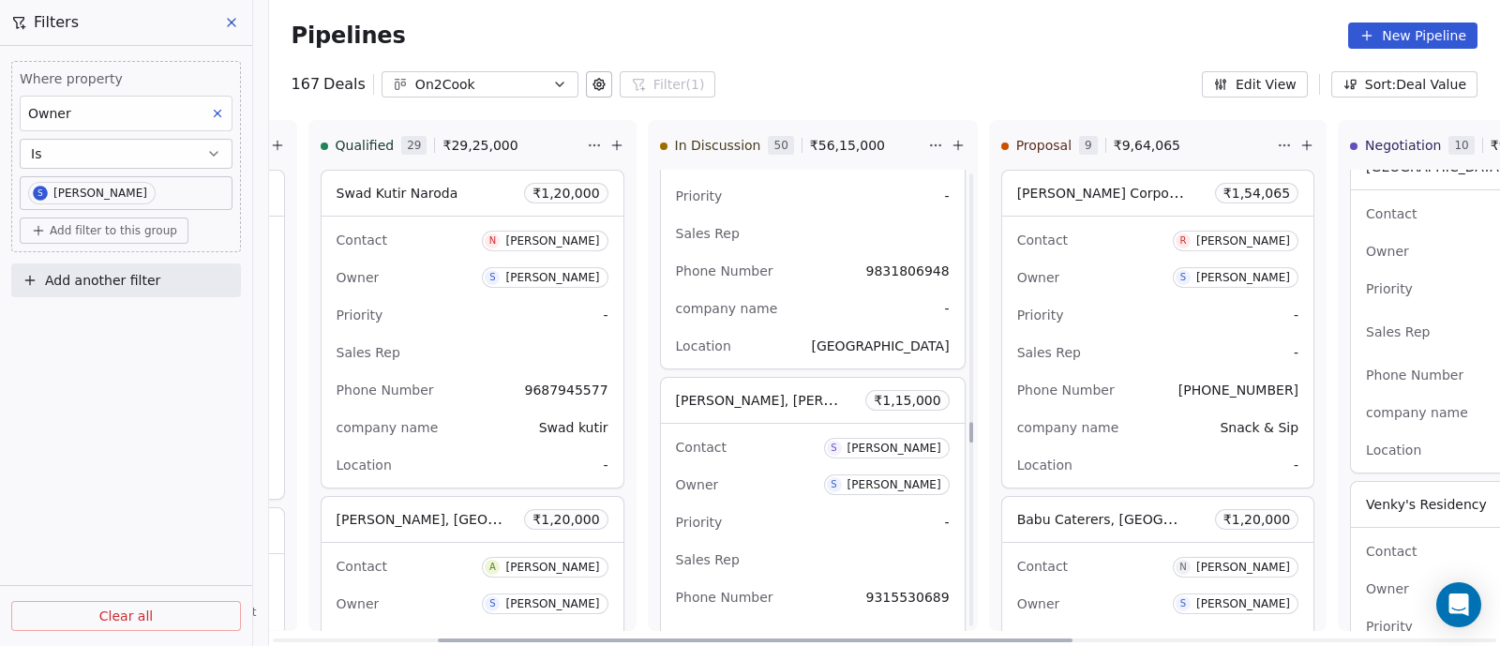
scroll to position [5510, 0]
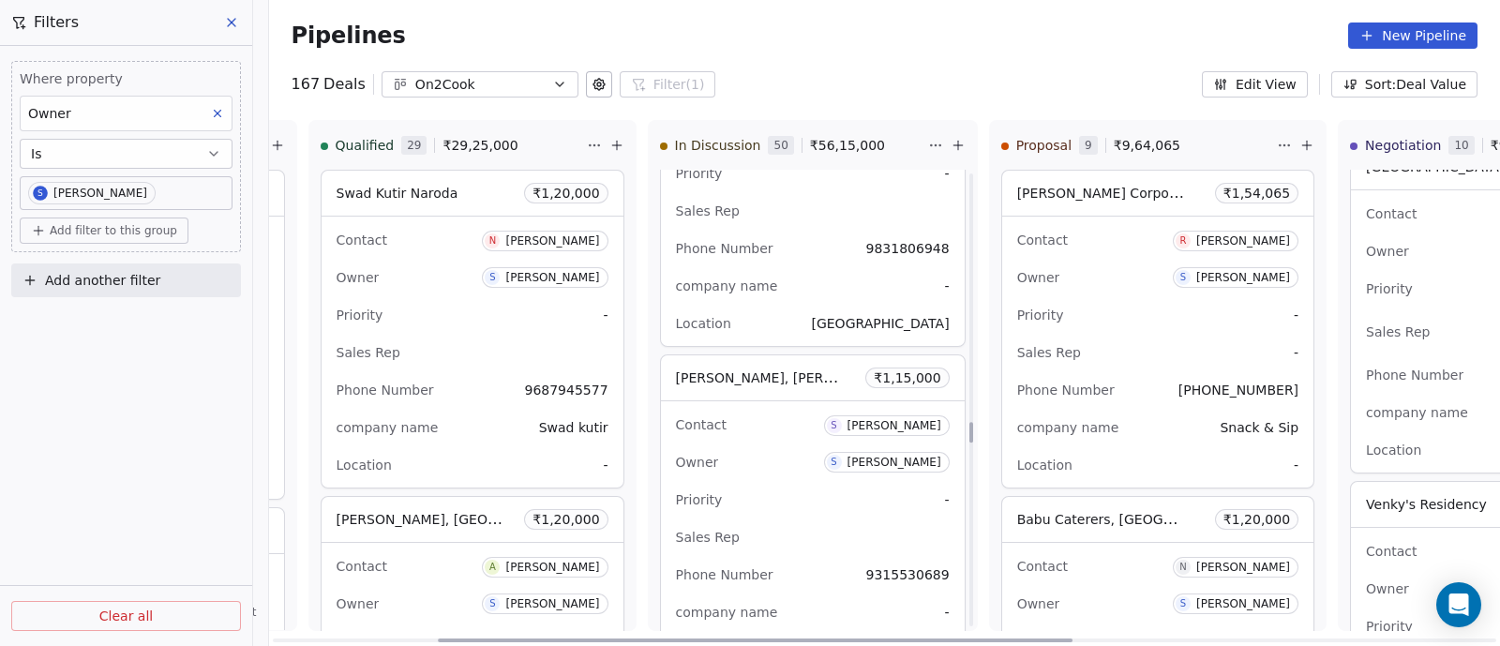
click at [764, 447] on div "Owner S [PERSON_NAME]" at bounding box center [813, 462] width 274 height 30
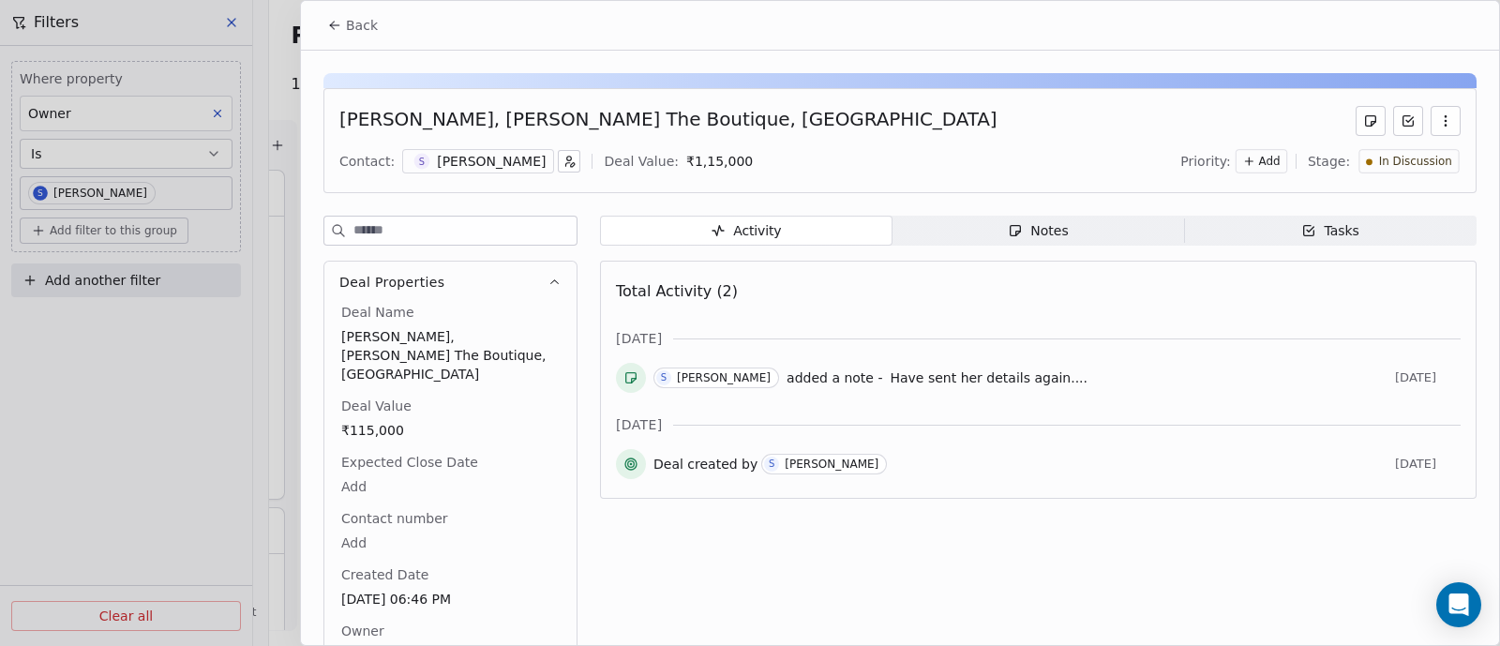
click at [1439, 118] on icon "button" at bounding box center [1446, 120] width 15 height 15
click at [1281, 324] on div "Total Activity (2) [DATE] S [PERSON_NAME] added a note - Have sent her details …" at bounding box center [1038, 380] width 845 height 214
click at [563, 161] on icon "button" at bounding box center [569, 161] width 13 height 13
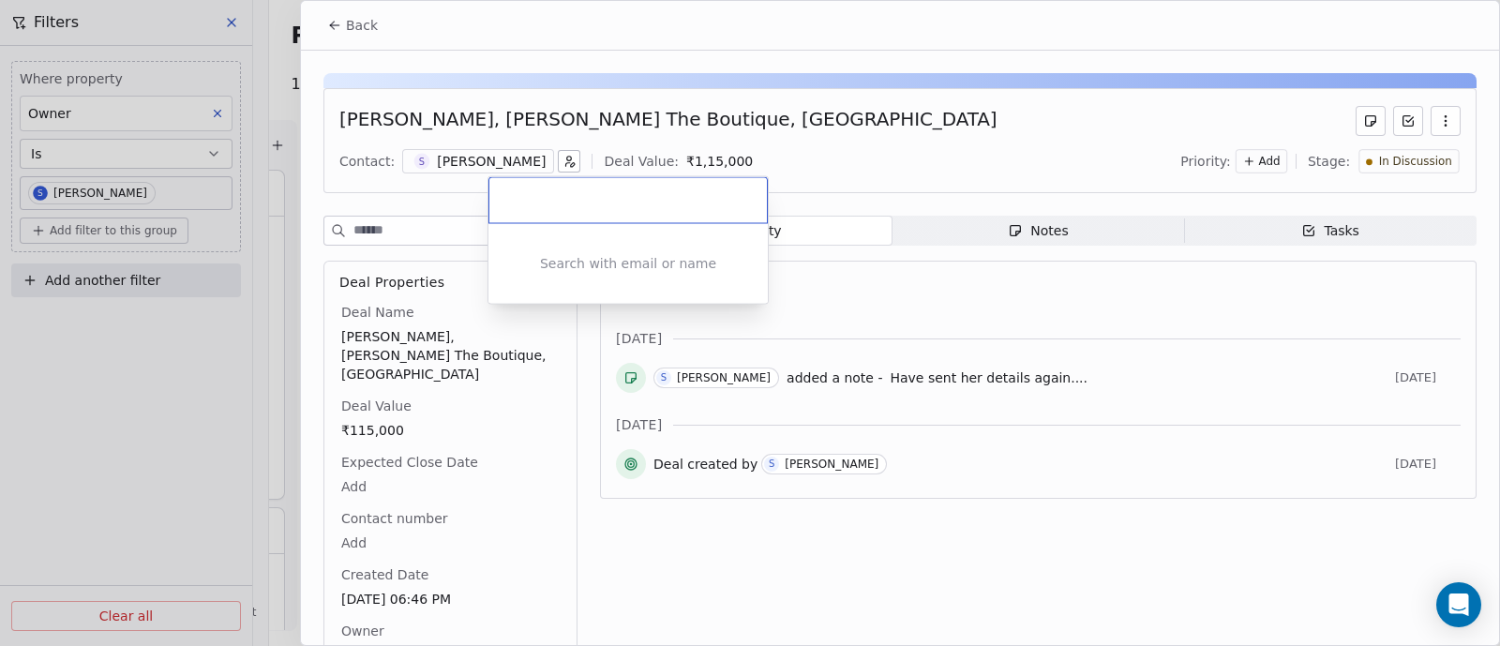
click at [466, 398] on html "On2Cook India Pvt. Ltd. Contacts People Marketing Workflows Campaigns Metrics &…" at bounding box center [750, 323] width 1500 height 646
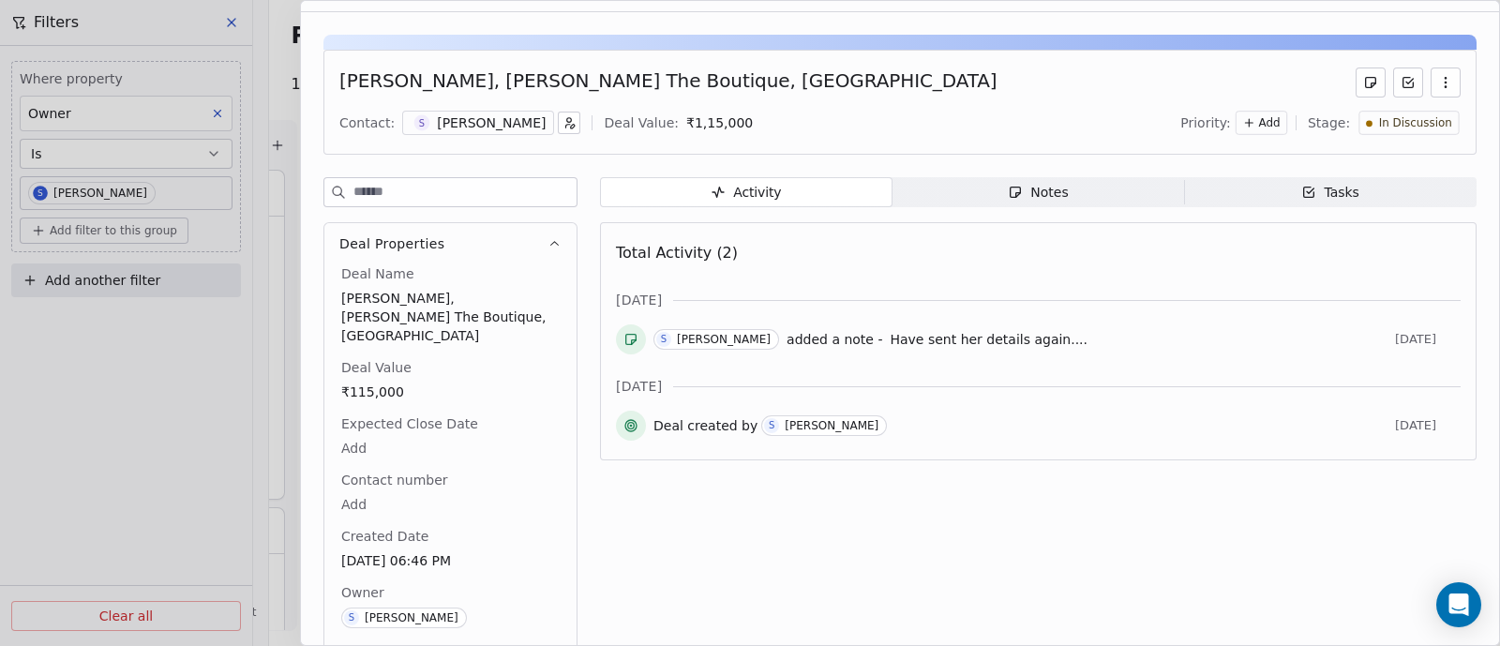
scroll to position [60, 0]
